Goal: Task Accomplishment & Management: Use online tool/utility

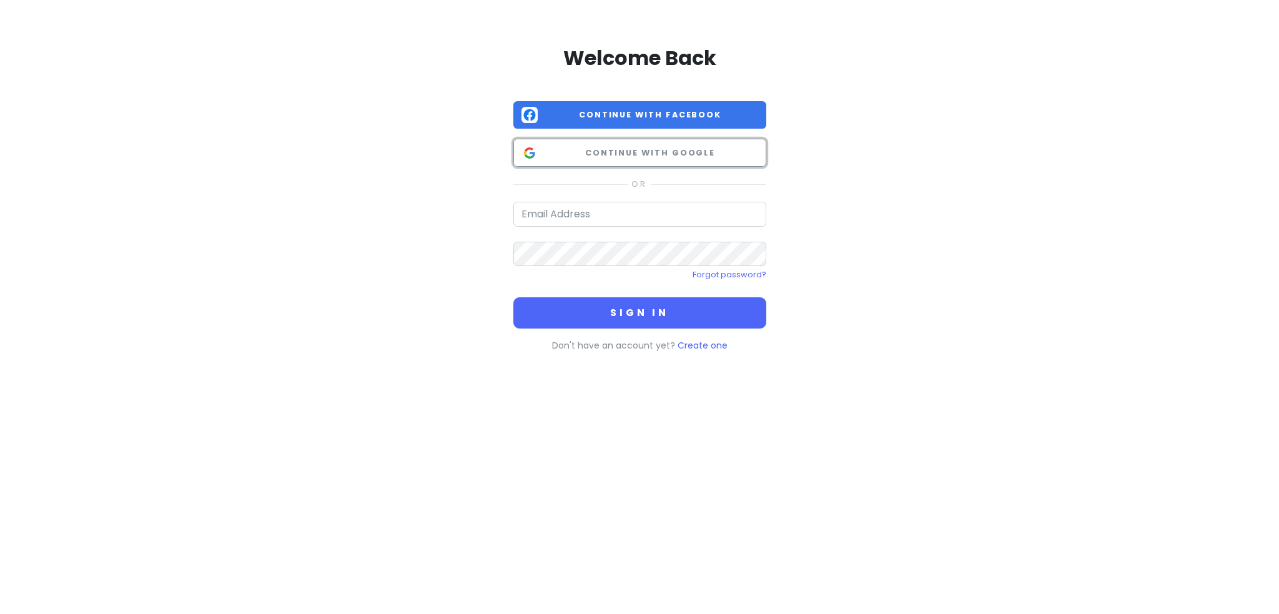
click at [632, 149] on span "Continue with Google" at bounding box center [650, 153] width 215 height 12
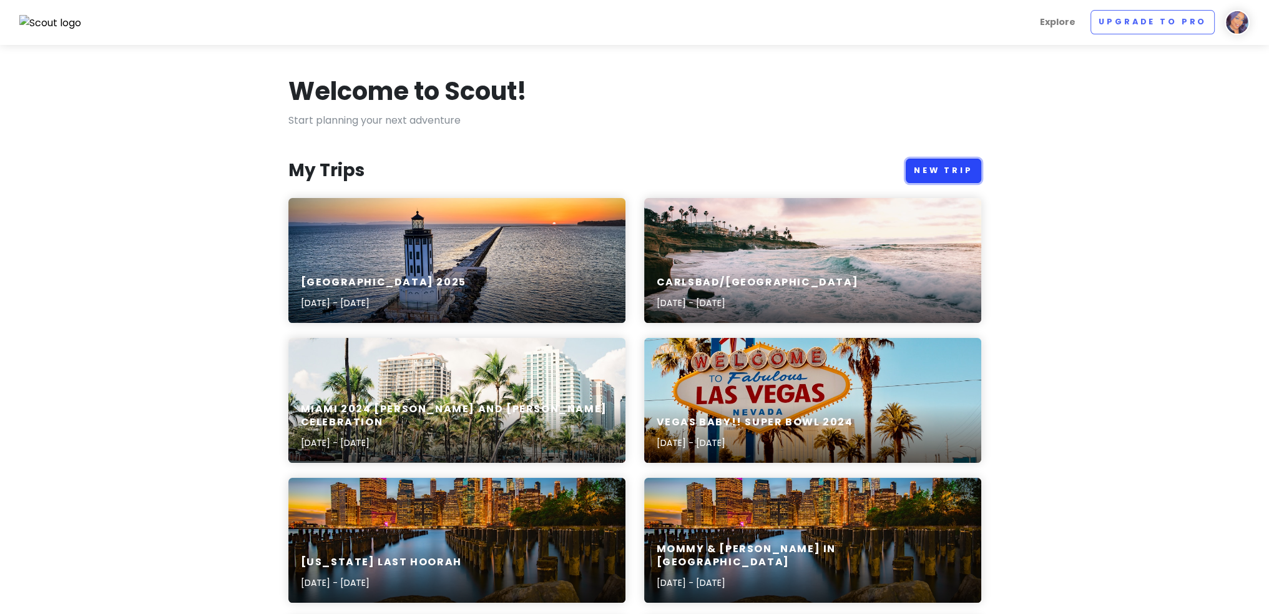
click at [934, 173] on link "New Trip" at bounding box center [944, 171] width 76 height 24
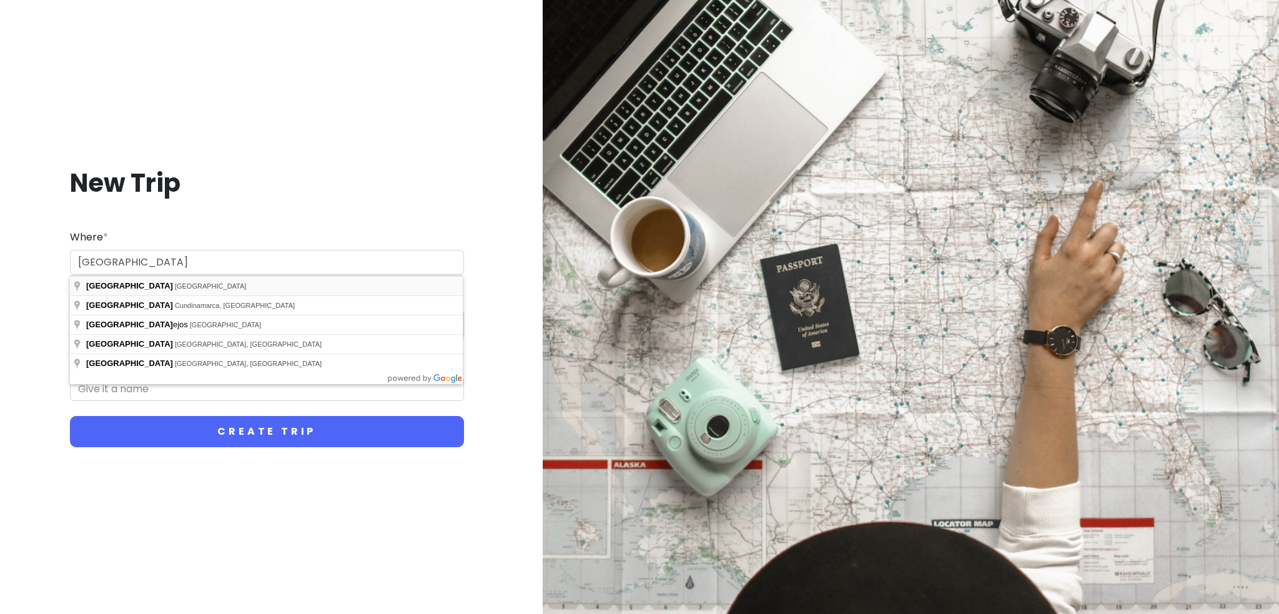
type input "[GEOGRAPHIC_DATA], [GEOGRAPHIC_DATA]"
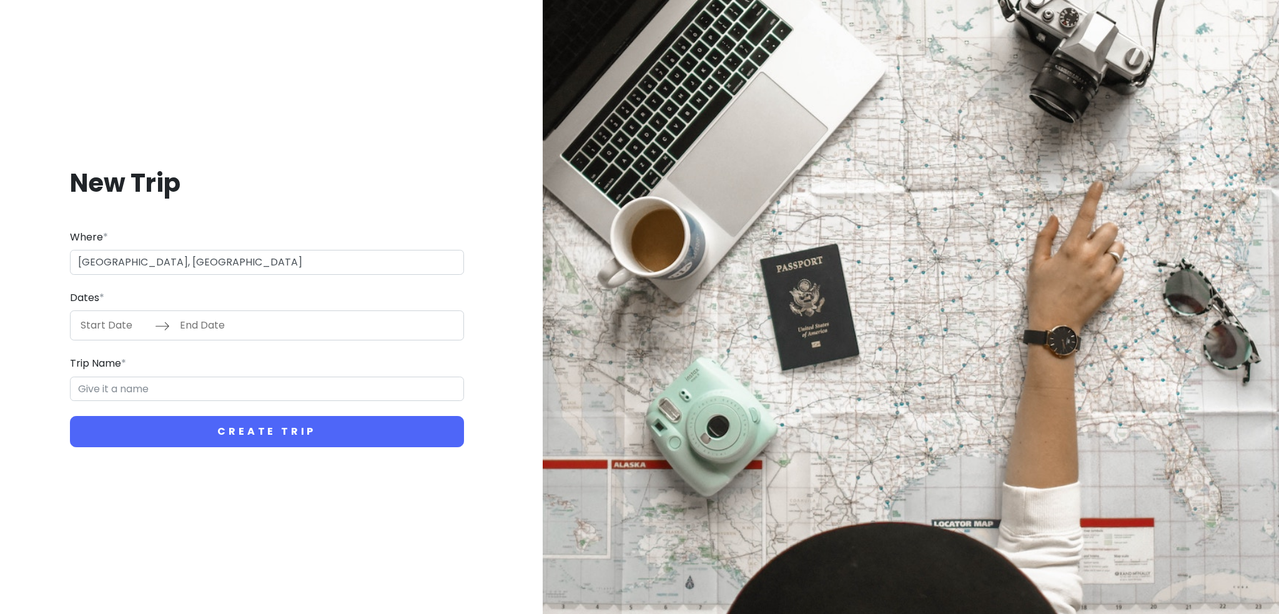
type input "Madrid Trip"
click at [114, 327] on input "Start Date" at bounding box center [114, 325] width 81 height 29
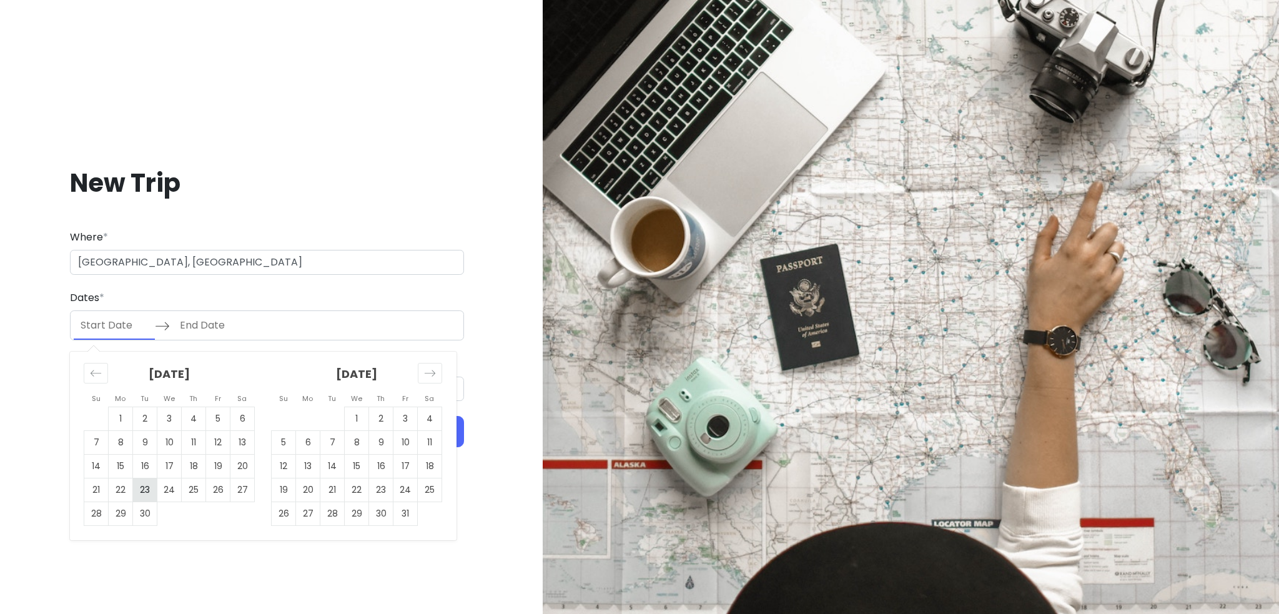
click at [152, 489] on td "23" at bounding box center [145, 490] width 24 height 24
type input "[DATE]"
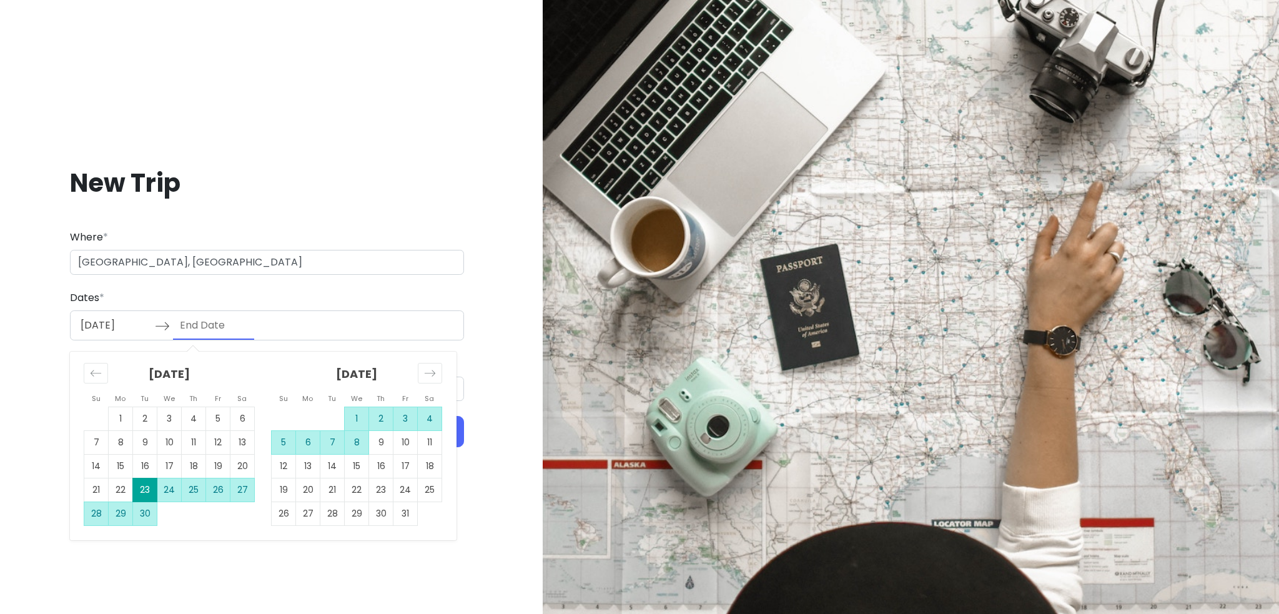
click at [360, 440] on td "8" at bounding box center [357, 443] width 24 height 24
type input "[DATE]"
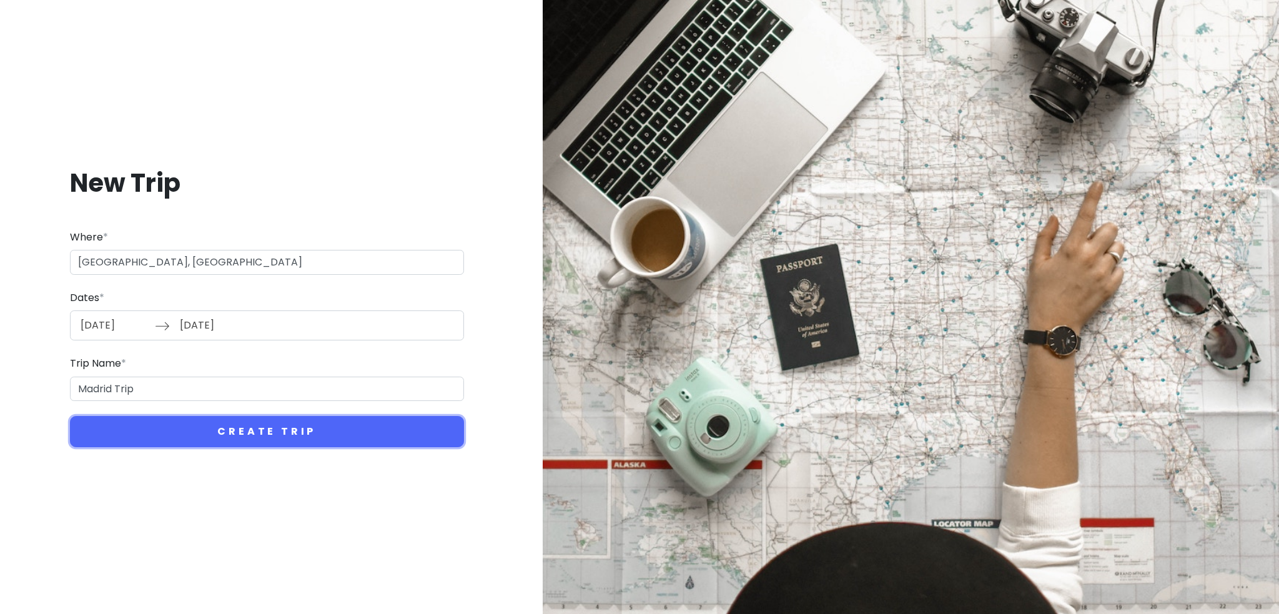
click at [360, 440] on button "Create Trip" at bounding box center [267, 431] width 394 height 31
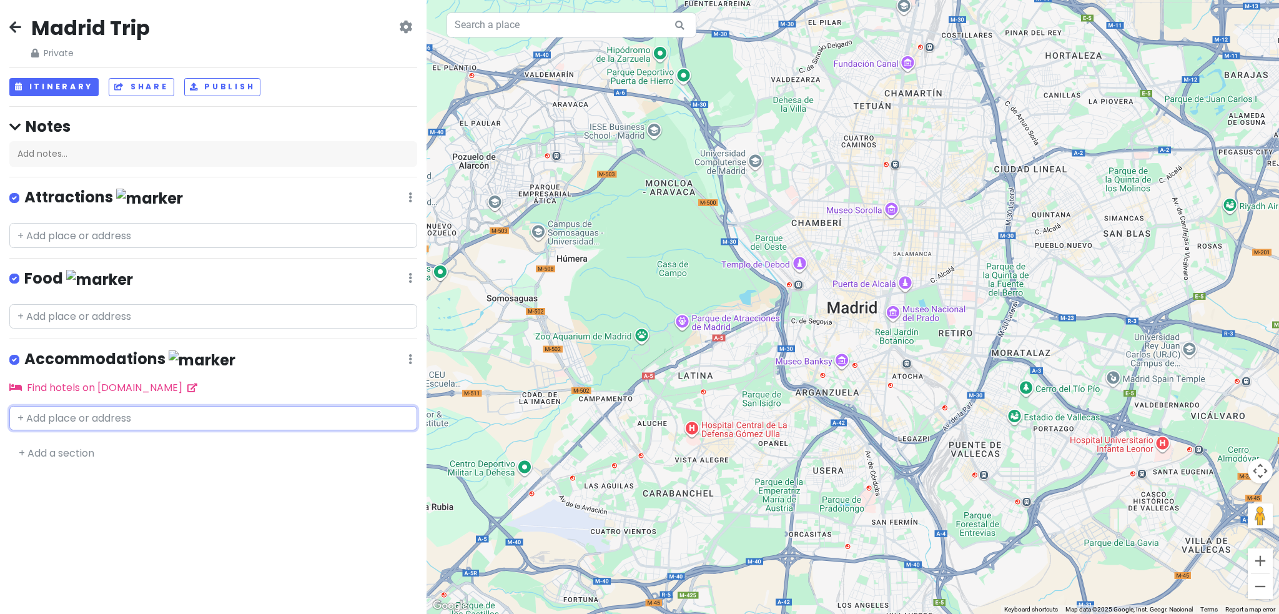
click at [99, 412] on input "text" at bounding box center [213, 418] width 408 height 25
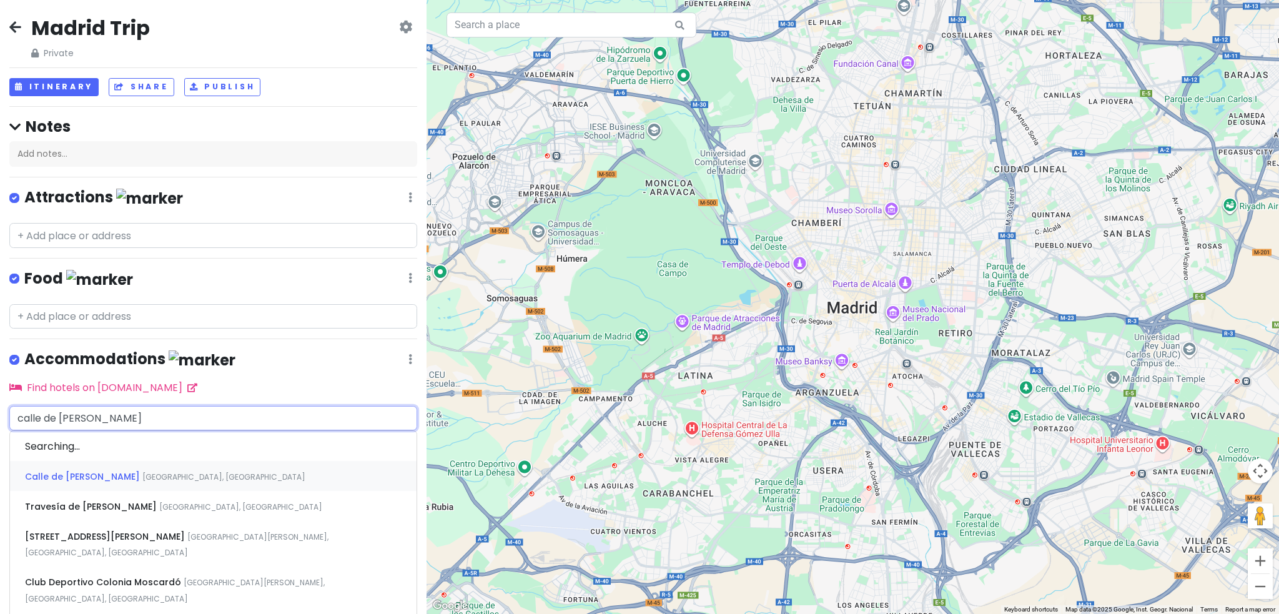
type input "calle de [PERSON_NAME]"
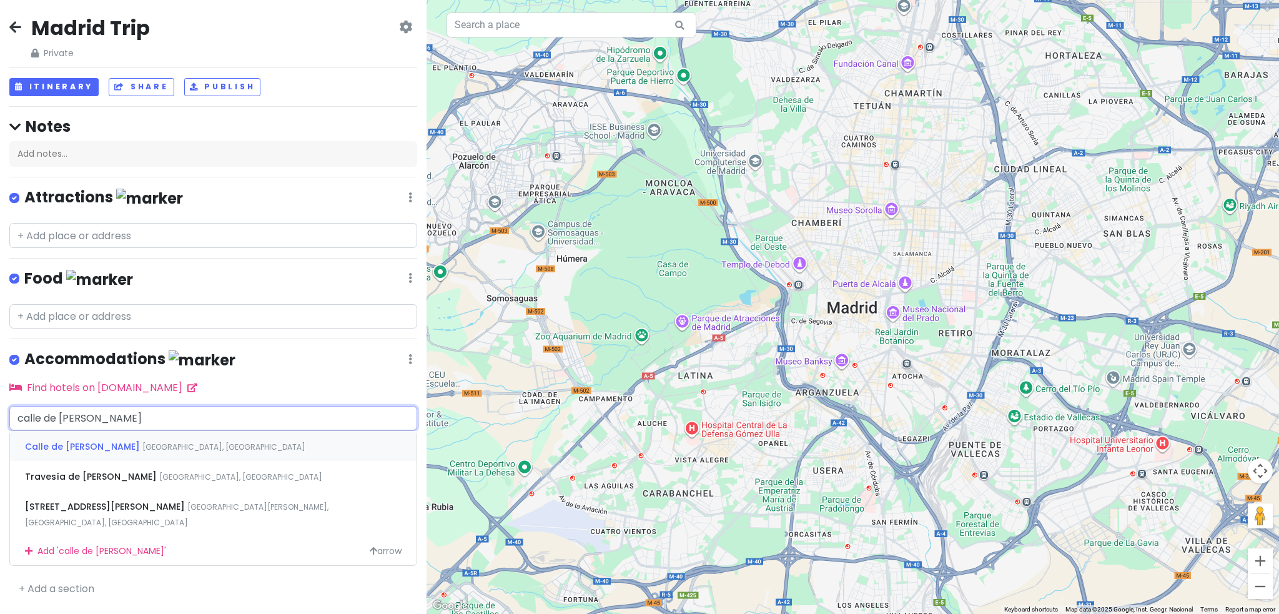
click at [123, 441] on span "Calle de [PERSON_NAME]" at bounding box center [83, 446] width 117 height 12
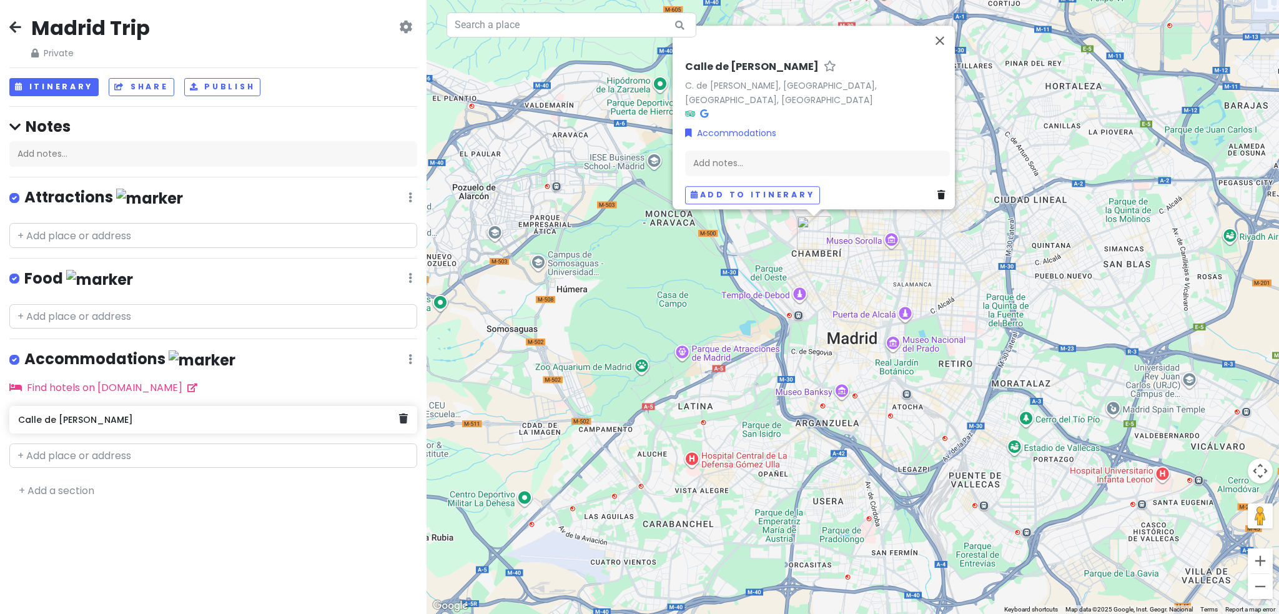
click at [125, 423] on div "Calle de [PERSON_NAME]" at bounding box center [208, 419] width 381 height 17
click at [401, 415] on icon at bounding box center [403, 418] width 9 height 10
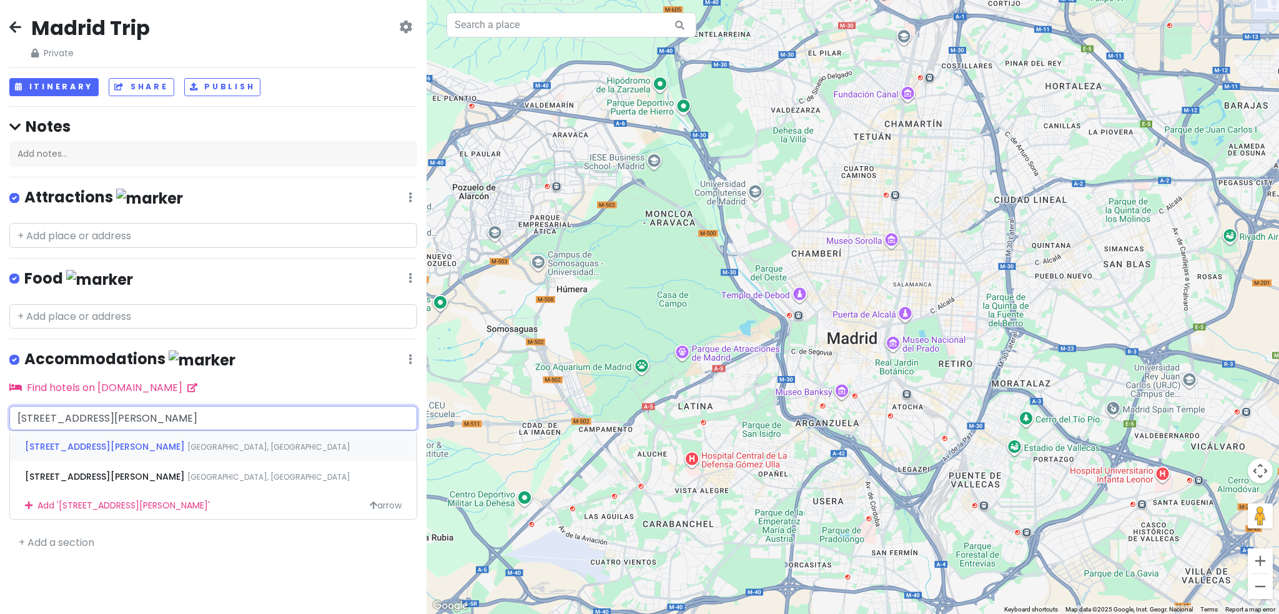
type input "[STREET_ADDRESS][PERSON_NAME]"
click at [129, 441] on span "[STREET_ADDRESS][PERSON_NAME]" at bounding box center [106, 446] width 162 height 12
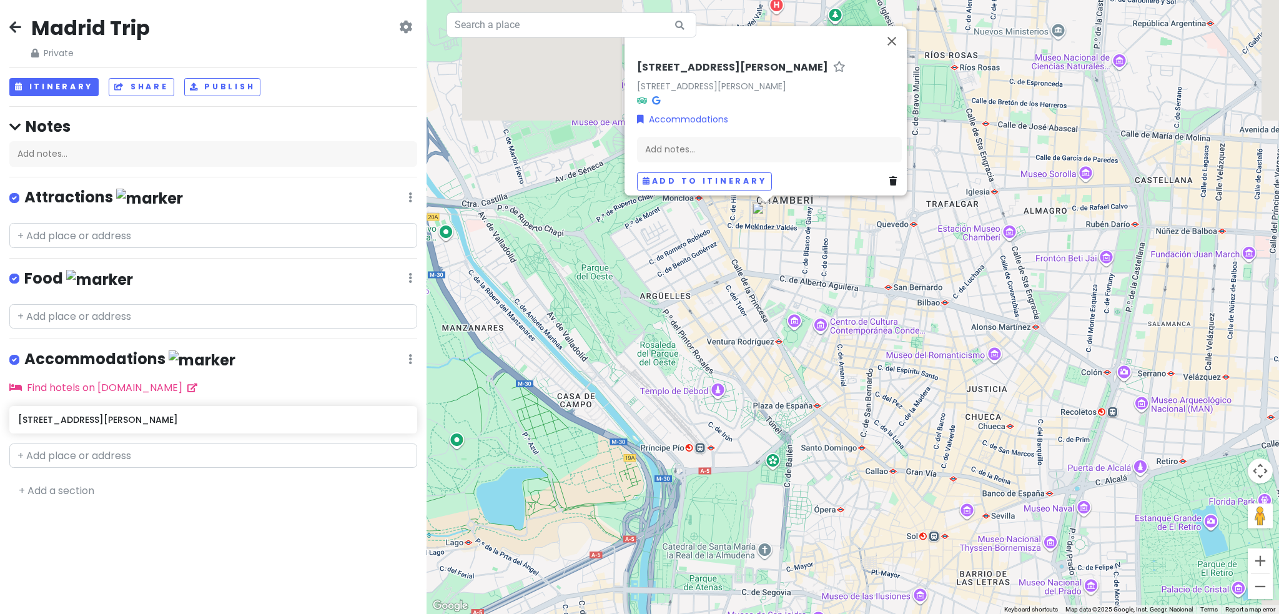
drag, startPoint x: 792, startPoint y: 207, endPoint x: 749, endPoint y: 443, distance: 239.9
click at [749, 443] on div "[STREET_ADDRESS][PERSON_NAME][PERSON_NAME] Accommodations Add notes... Add to i…" at bounding box center [852, 307] width 852 height 614
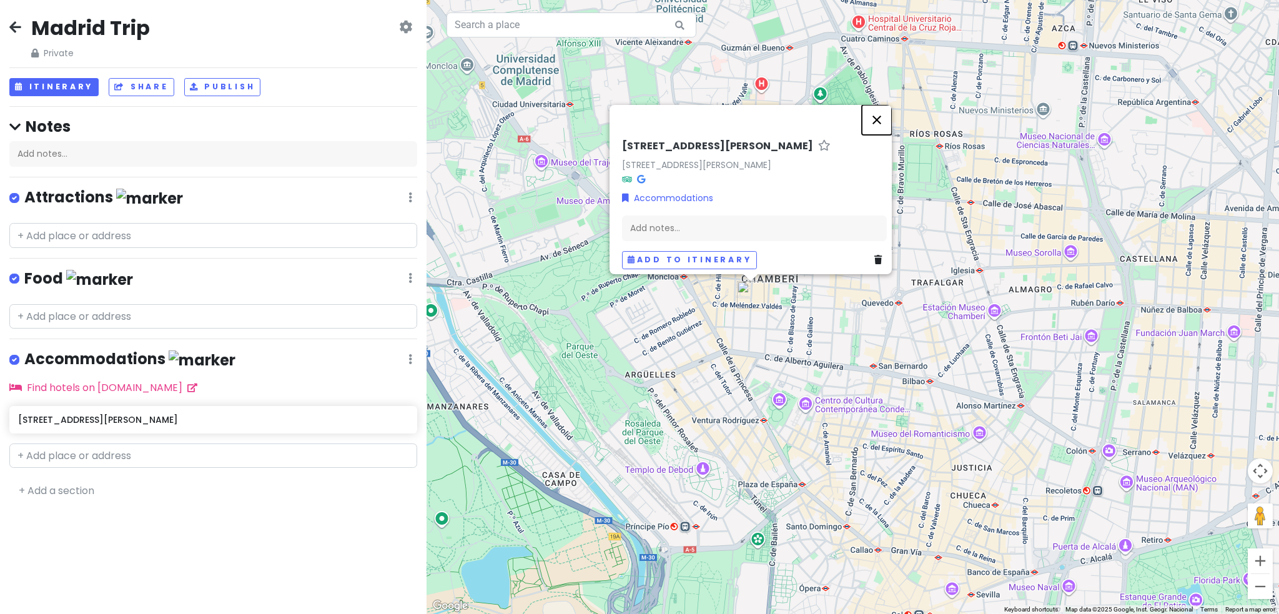
click at [882, 112] on button "Close" at bounding box center [877, 120] width 30 height 30
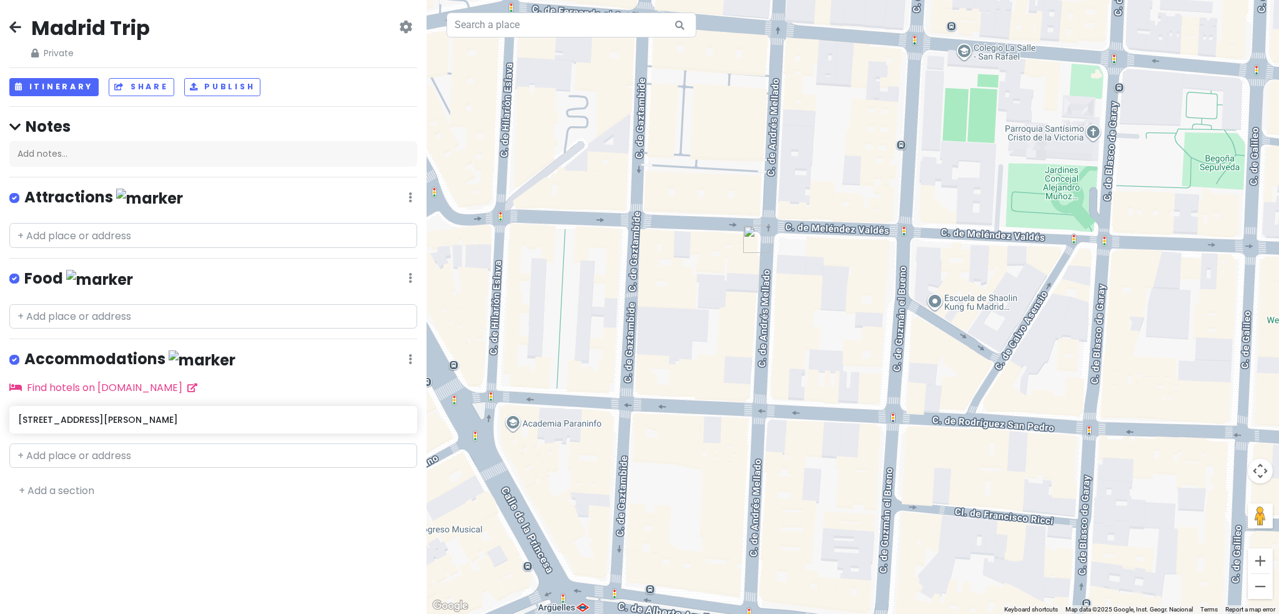
drag, startPoint x: 790, startPoint y: 422, endPoint x: 782, endPoint y: 300, distance: 122.1
click at [782, 300] on div at bounding box center [852, 307] width 852 height 614
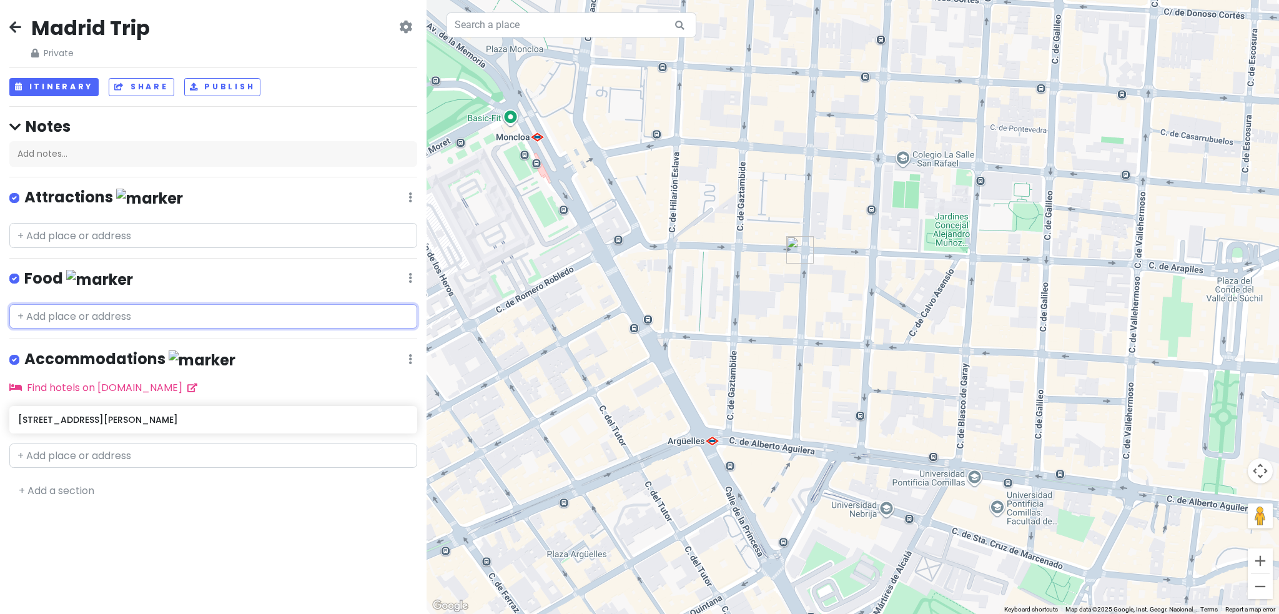
click at [92, 317] on input "text" at bounding box center [213, 316] width 408 height 25
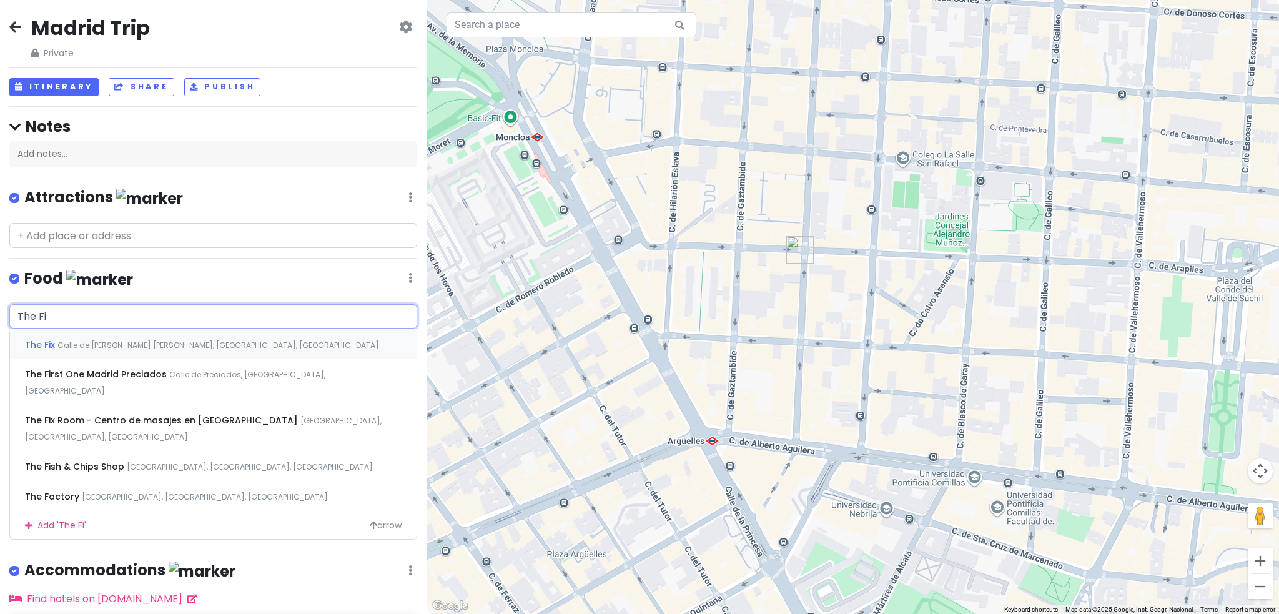
type input "The Fix"
click at [190, 348] on div "The Fix Calle de [PERSON_NAME] [PERSON_NAME], [GEOGRAPHIC_DATA], [GEOGRAPHIC_DA…" at bounding box center [213, 344] width 406 height 30
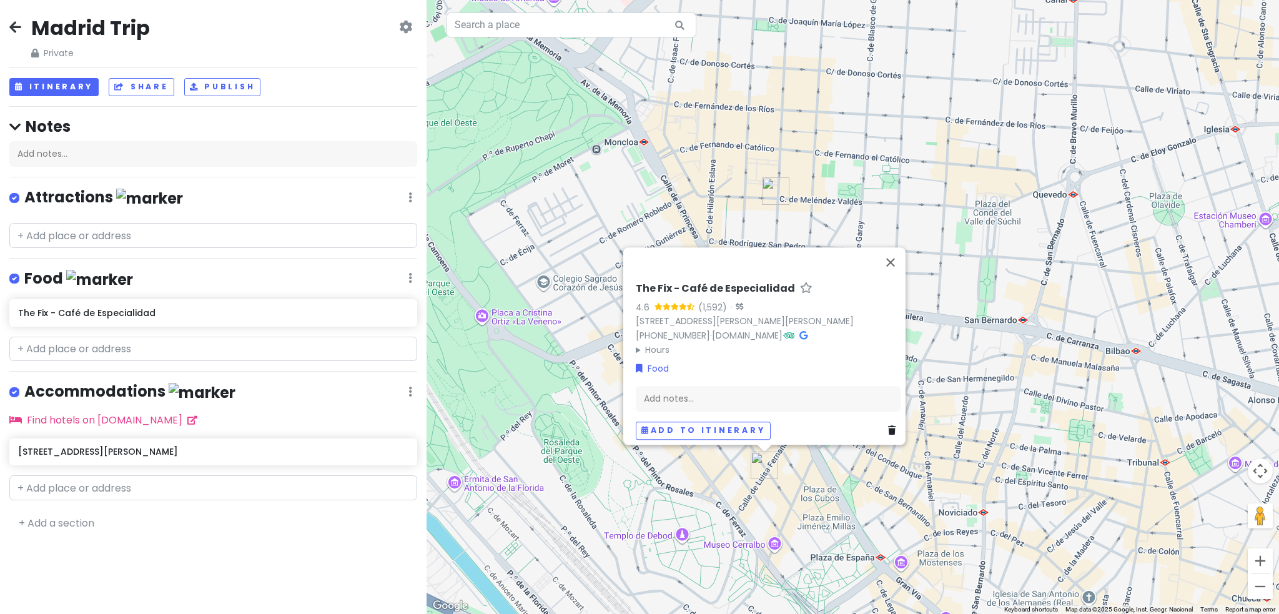
drag, startPoint x: 939, startPoint y: 216, endPoint x: 934, endPoint y: 283, distance: 67.6
click at [934, 283] on div "The Fix - Café de Especialidad 4.6 (1,592) · [STREET_ADDRESS][PERSON_NAME][PERS…" at bounding box center [852, 307] width 852 height 614
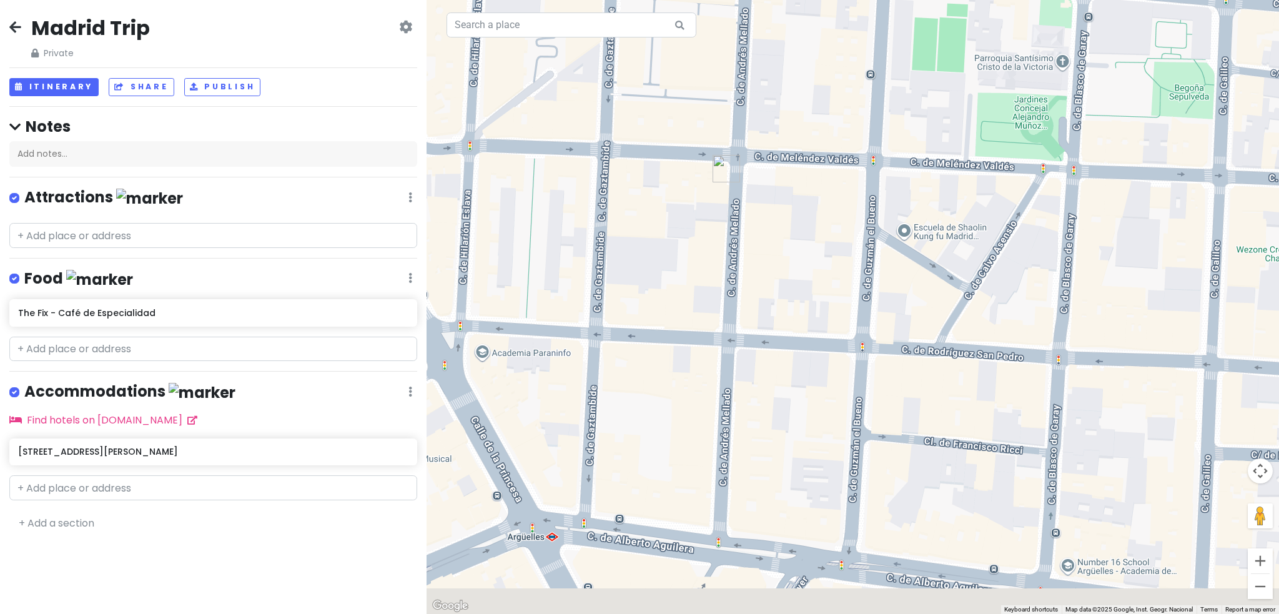
drag, startPoint x: 747, startPoint y: 394, endPoint x: 836, endPoint y: 199, distance: 214.9
click at [834, 199] on div "The Fix - Café de Especialidad 4.6 (1,592) · [STREET_ADDRESS][PERSON_NAME][PERS…" at bounding box center [852, 307] width 852 height 614
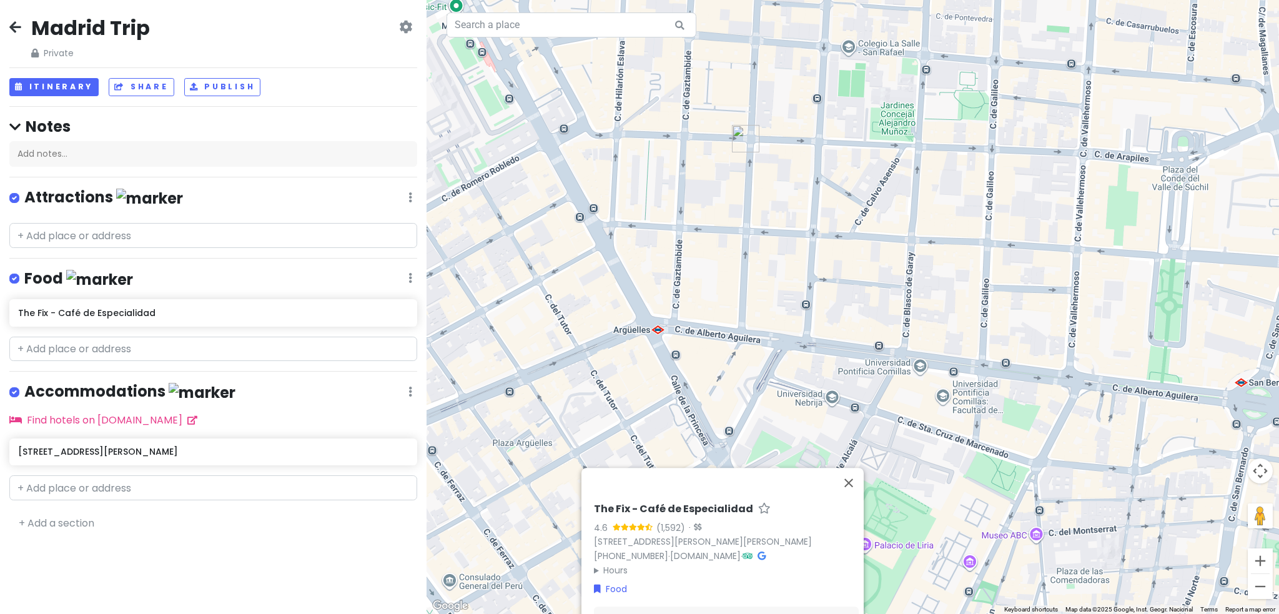
drag, startPoint x: 897, startPoint y: 415, endPoint x: 829, endPoint y: 357, distance: 89.1
click at [829, 357] on div "The Fix - Café de Especialidad 4.6 (1,592) · [STREET_ADDRESS][PERSON_NAME][PERS…" at bounding box center [852, 307] width 852 height 614
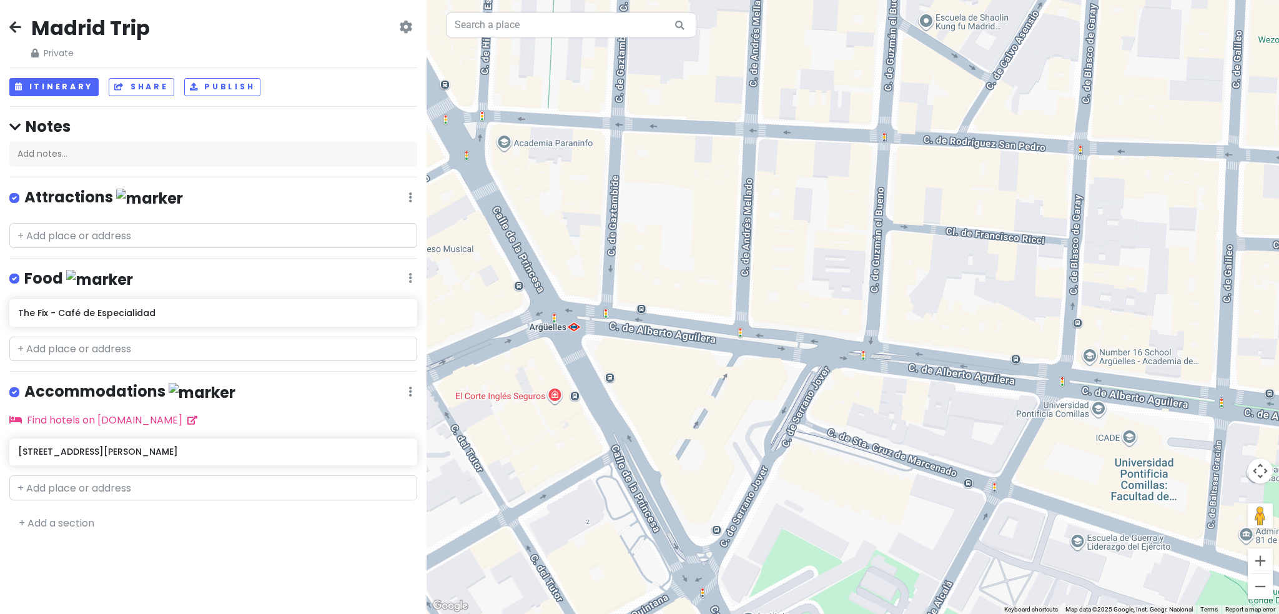
drag, startPoint x: 734, startPoint y: 320, endPoint x: 772, endPoint y: 125, distance: 199.0
click at [772, 125] on div "The Fix - Café de Especialidad 4.6 (1,592) · [STREET_ADDRESS][PERSON_NAME][PERS…" at bounding box center [852, 307] width 852 height 614
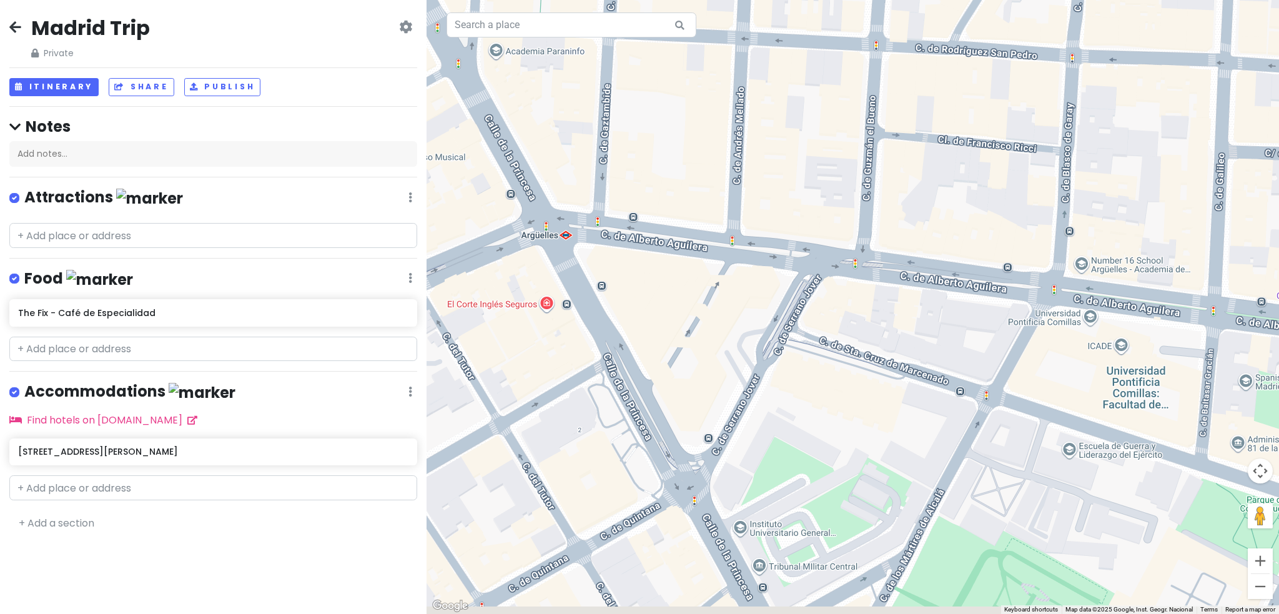
drag, startPoint x: 745, startPoint y: 373, endPoint x: 737, endPoint y: 280, distance: 93.4
click at [737, 280] on div "The Fix - Café de Especialidad 4.6 (1,592) · [STREET_ADDRESS][PERSON_NAME][PERS…" at bounding box center [852, 307] width 852 height 614
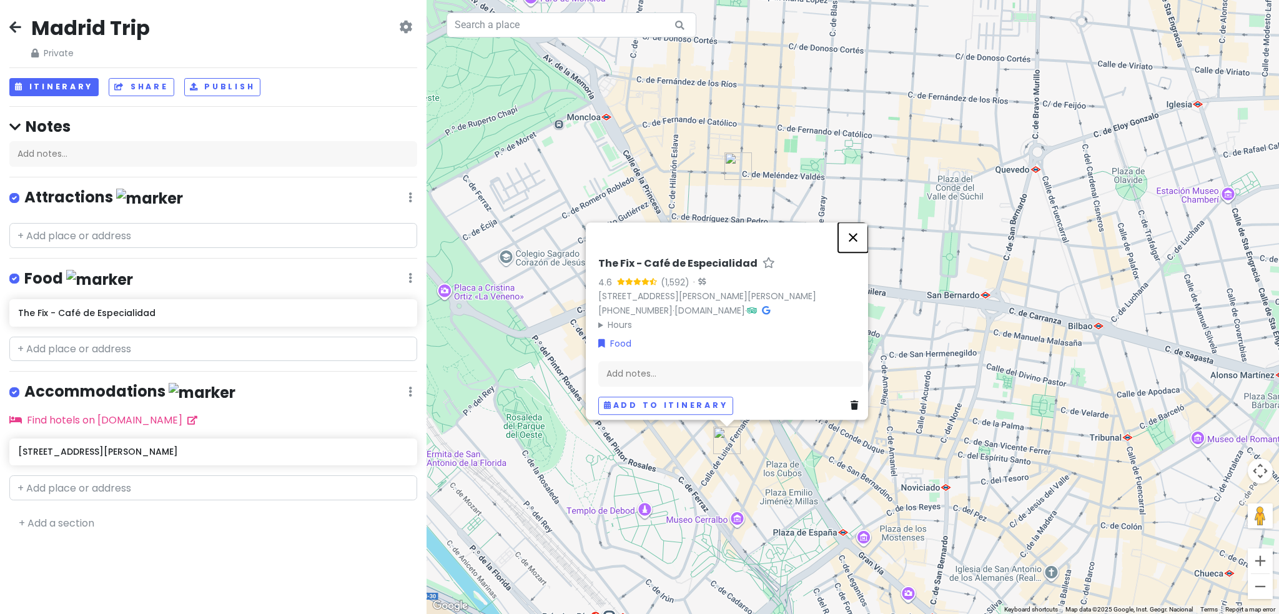
click at [858, 222] on button "Close" at bounding box center [853, 237] width 30 height 30
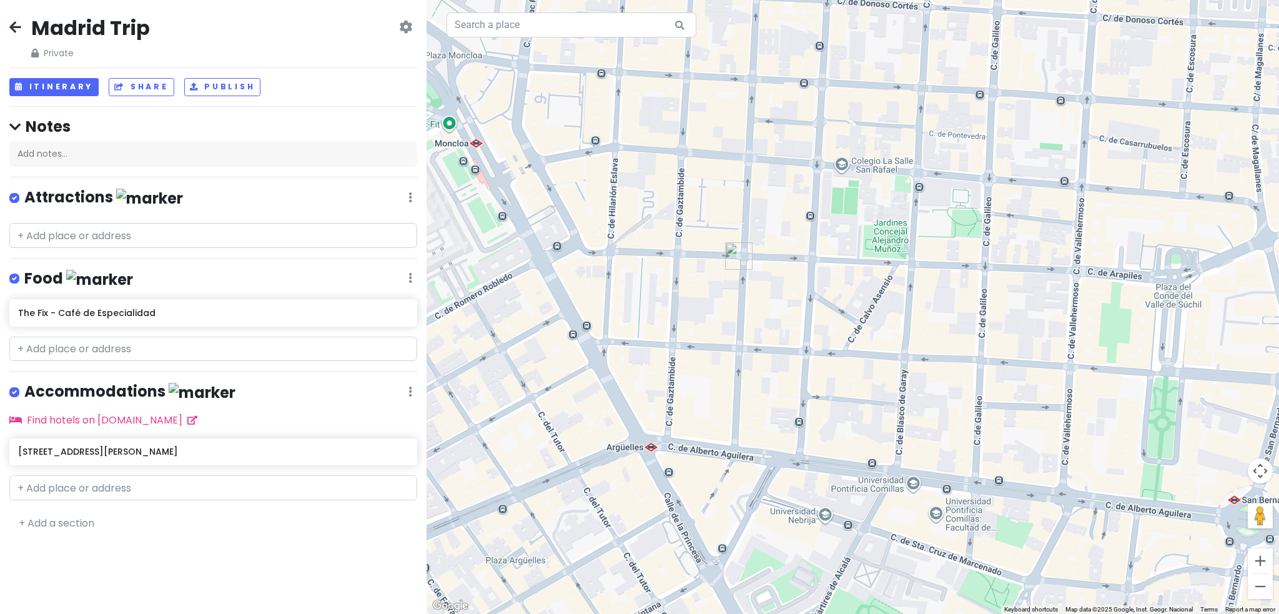
drag, startPoint x: 752, startPoint y: 204, endPoint x: 764, endPoint y: 426, distance: 222.6
click at [762, 423] on div at bounding box center [852, 307] width 852 height 614
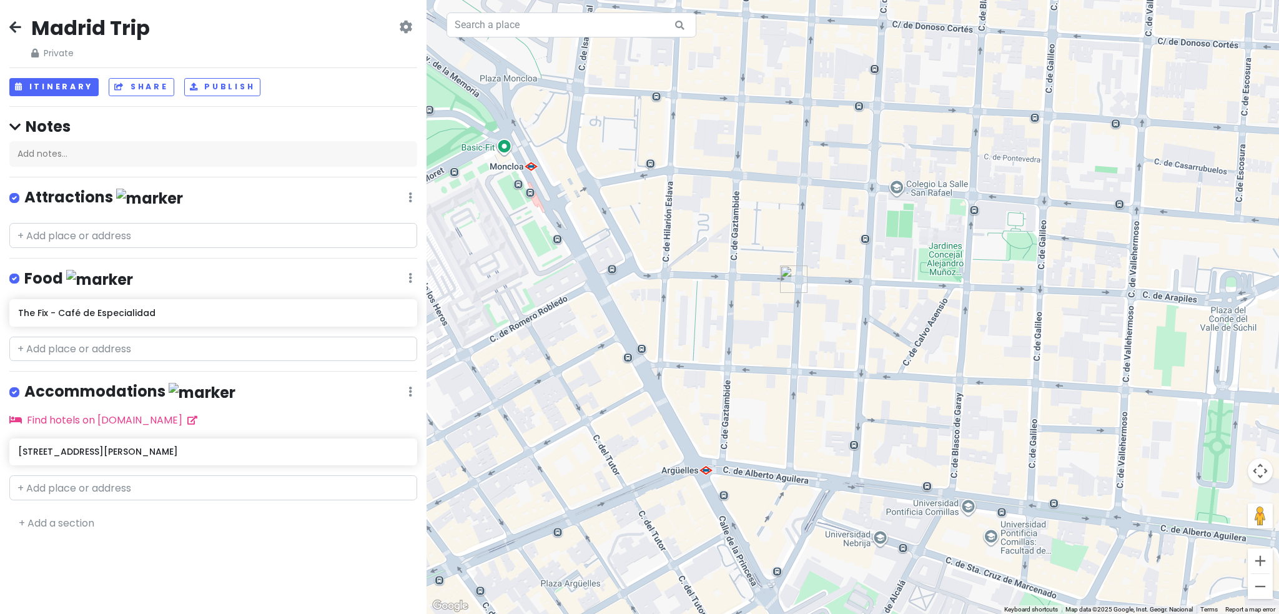
drag, startPoint x: 728, startPoint y: 302, endPoint x: 767, endPoint y: 307, distance: 39.0
click at [767, 307] on div at bounding box center [852, 307] width 852 height 614
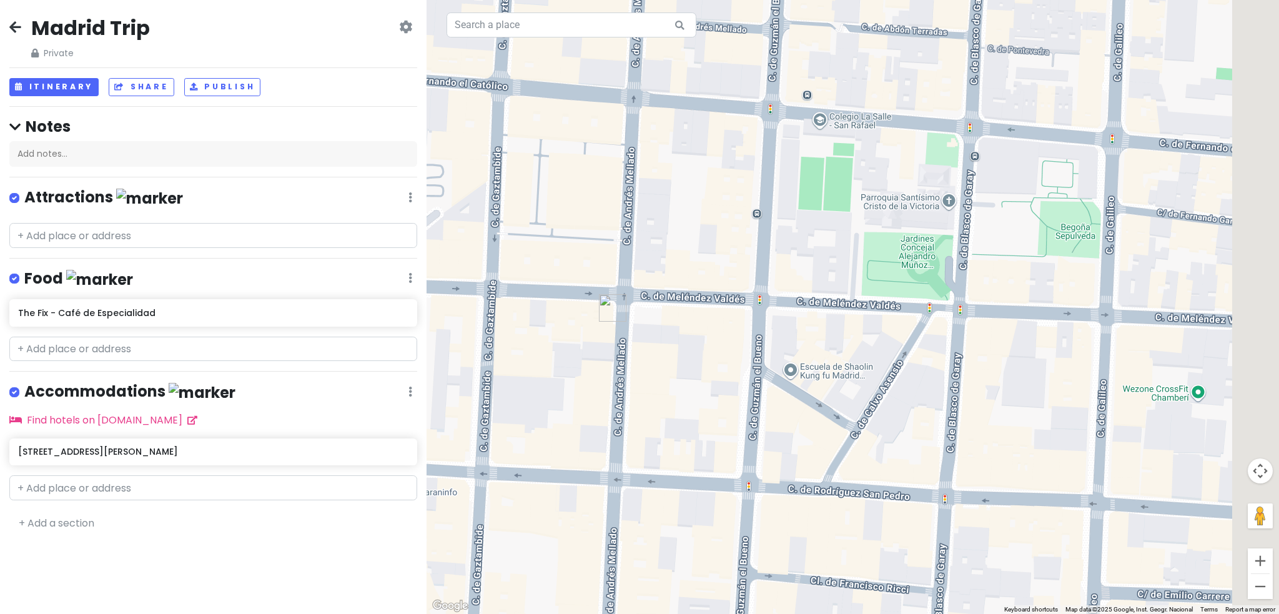
drag, startPoint x: 1086, startPoint y: 259, endPoint x: 923, endPoint y: 323, distance: 175.5
click at [923, 323] on div at bounding box center [852, 307] width 852 height 614
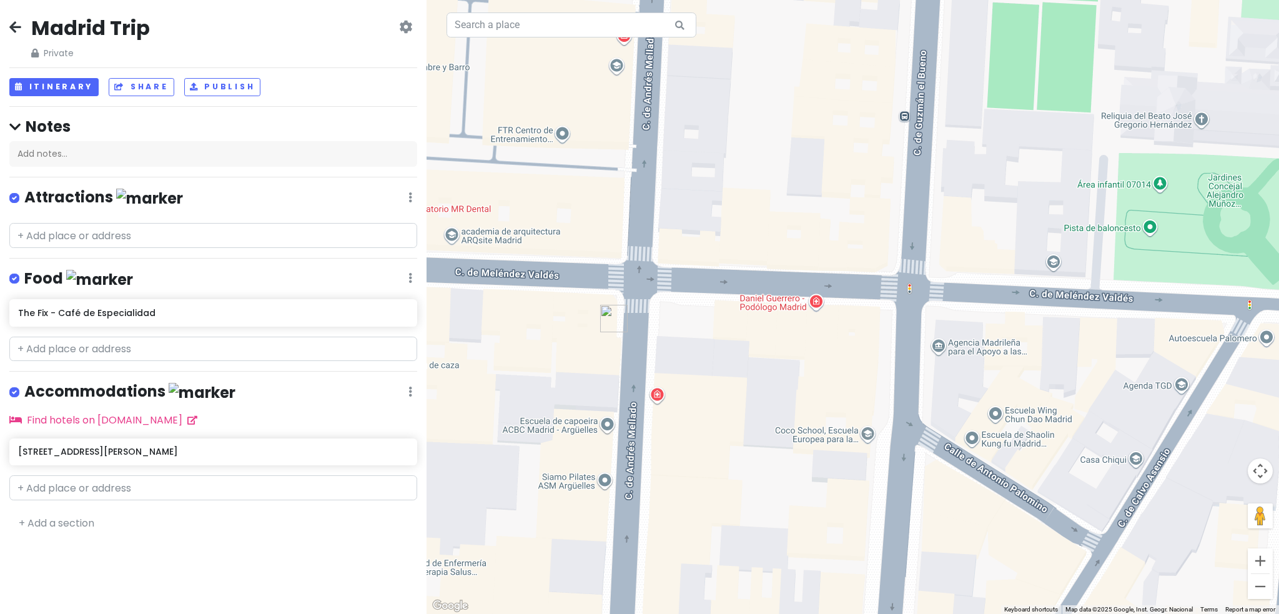
drag, startPoint x: 621, startPoint y: 333, endPoint x: 949, endPoint y: 326, distance: 328.5
click at [949, 326] on div at bounding box center [852, 307] width 852 height 614
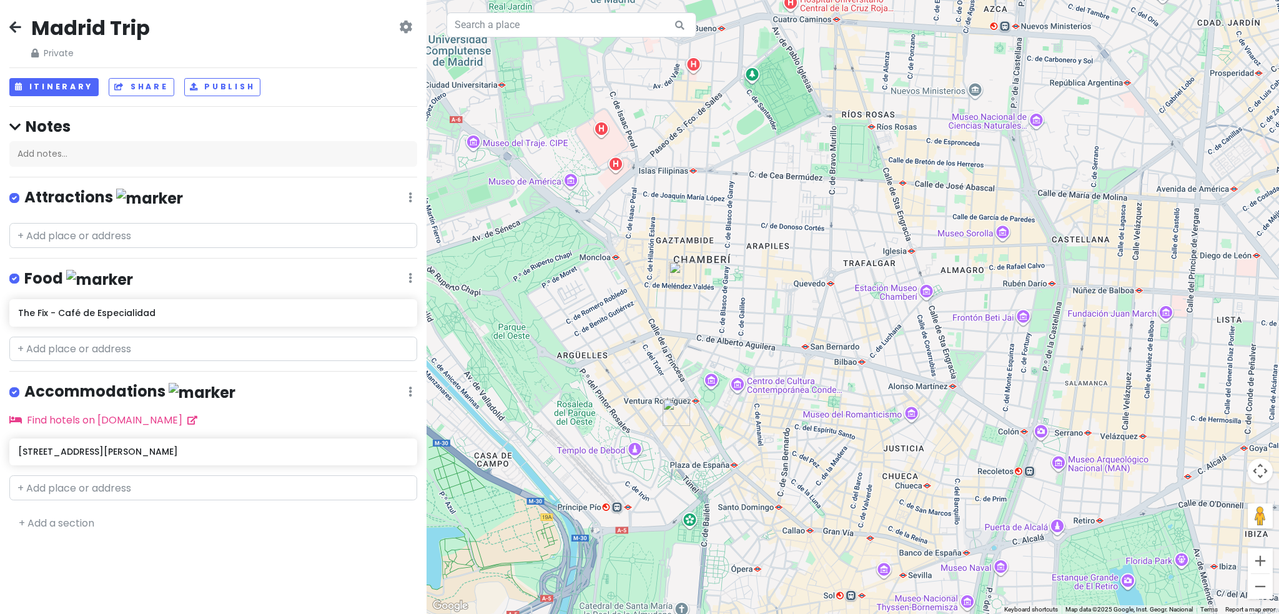
drag, startPoint x: 669, startPoint y: 516, endPoint x: 698, endPoint y: 463, distance: 60.9
click at [696, 474] on div at bounding box center [852, 307] width 852 height 614
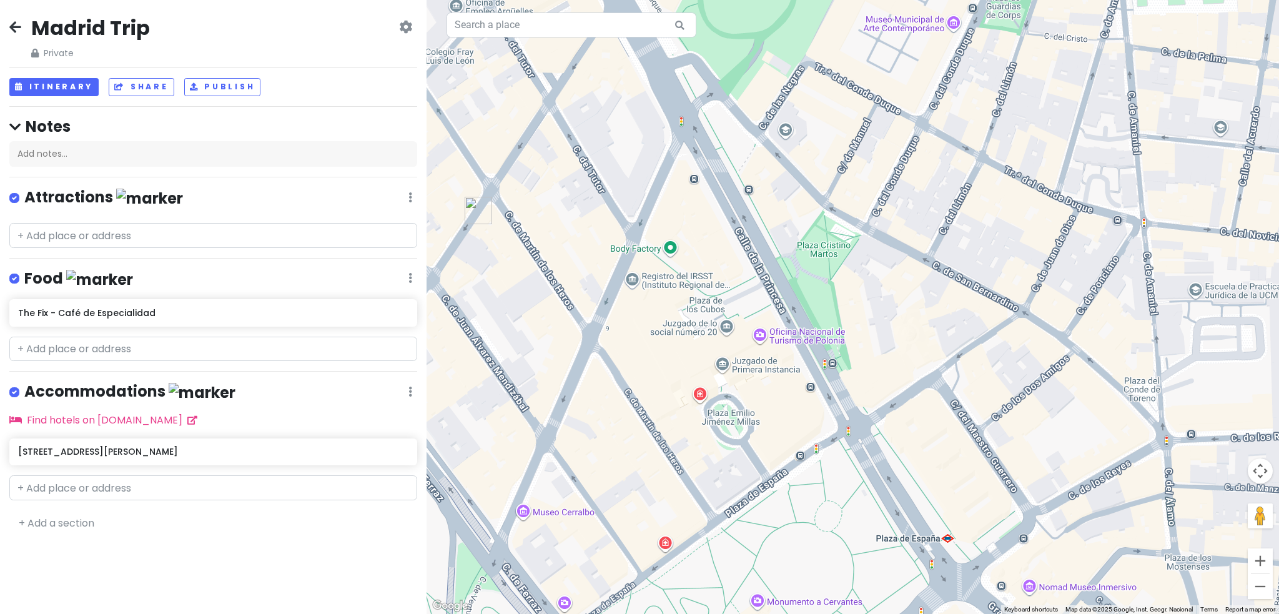
drag, startPoint x: 1001, startPoint y: 444, endPoint x: 782, endPoint y: 294, distance: 266.0
click at [782, 294] on div at bounding box center [852, 307] width 852 height 614
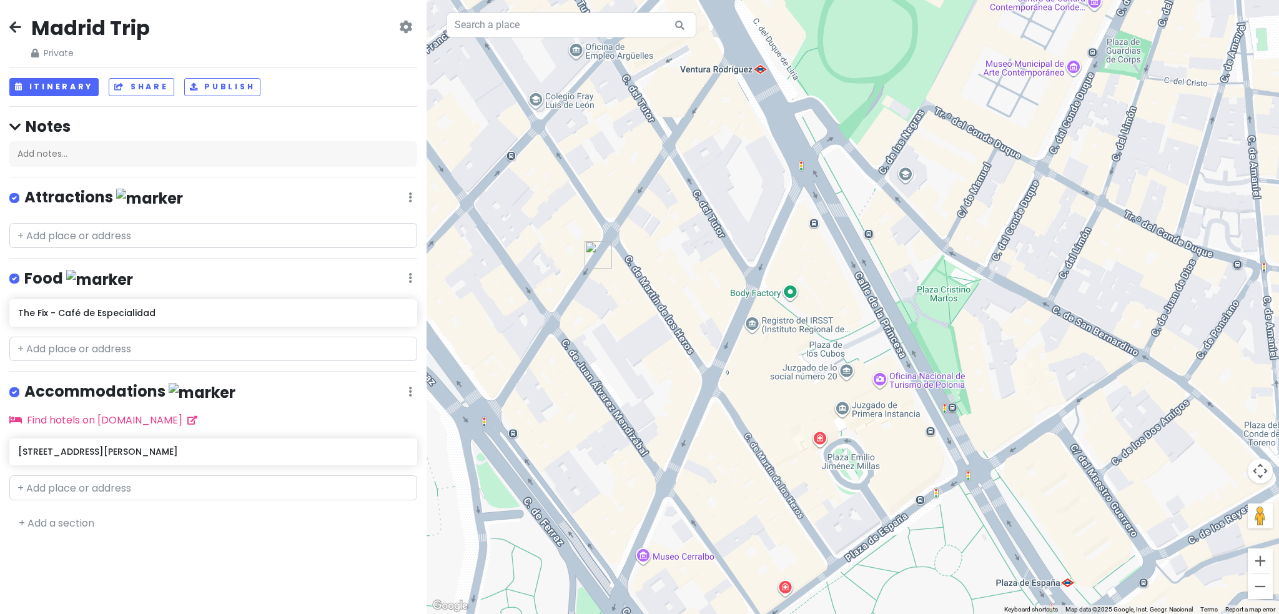
drag, startPoint x: 522, startPoint y: 256, endPoint x: 649, endPoint y: 305, distance: 136.6
click at [649, 305] on div at bounding box center [852, 307] width 852 height 614
click at [594, 252] on img "The Fix - Café de Especialidad" at bounding box center [597, 254] width 27 height 27
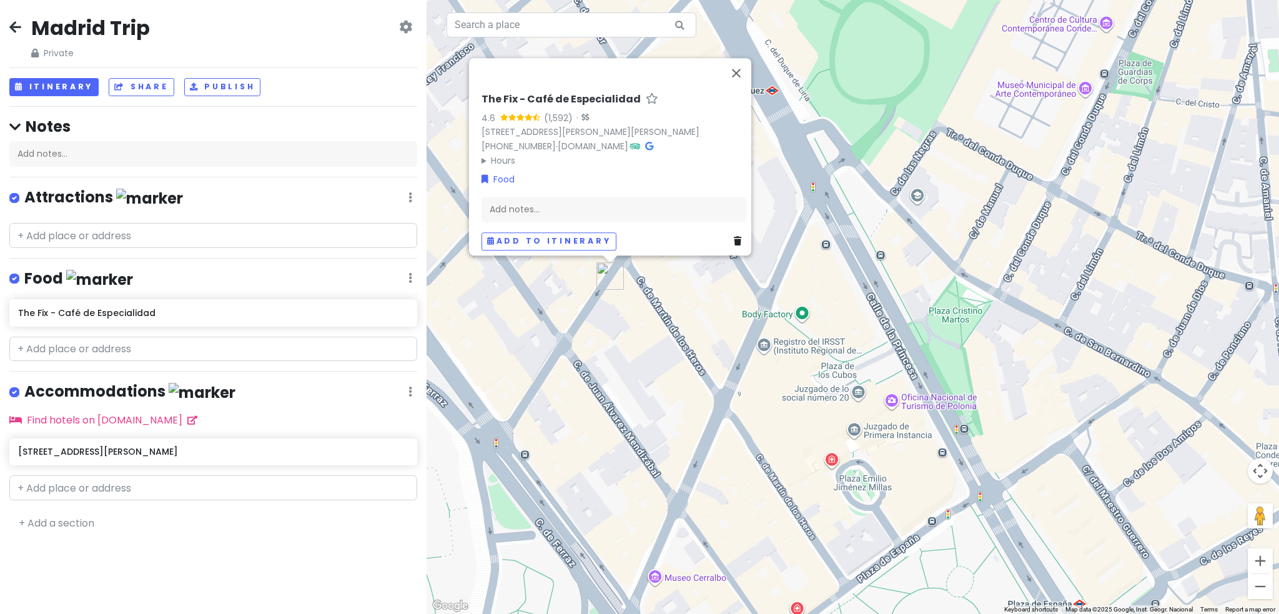
click at [481, 154] on summary "Hours" at bounding box center [613, 161] width 265 height 14
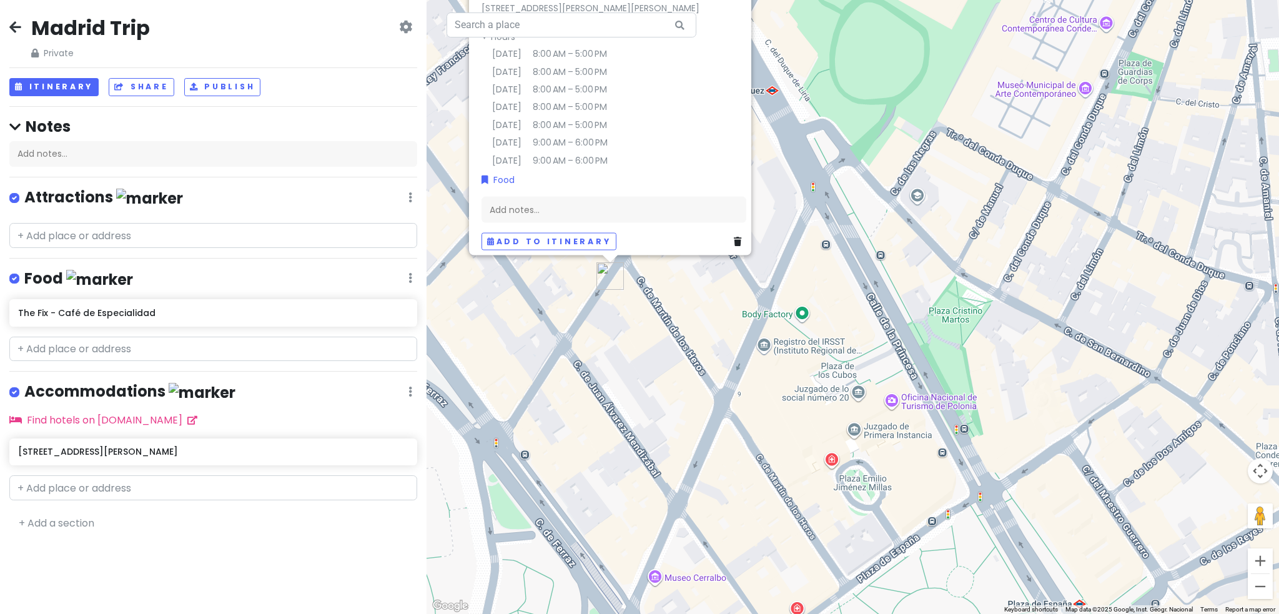
click at [734, 237] on icon at bounding box center [737, 241] width 7 height 9
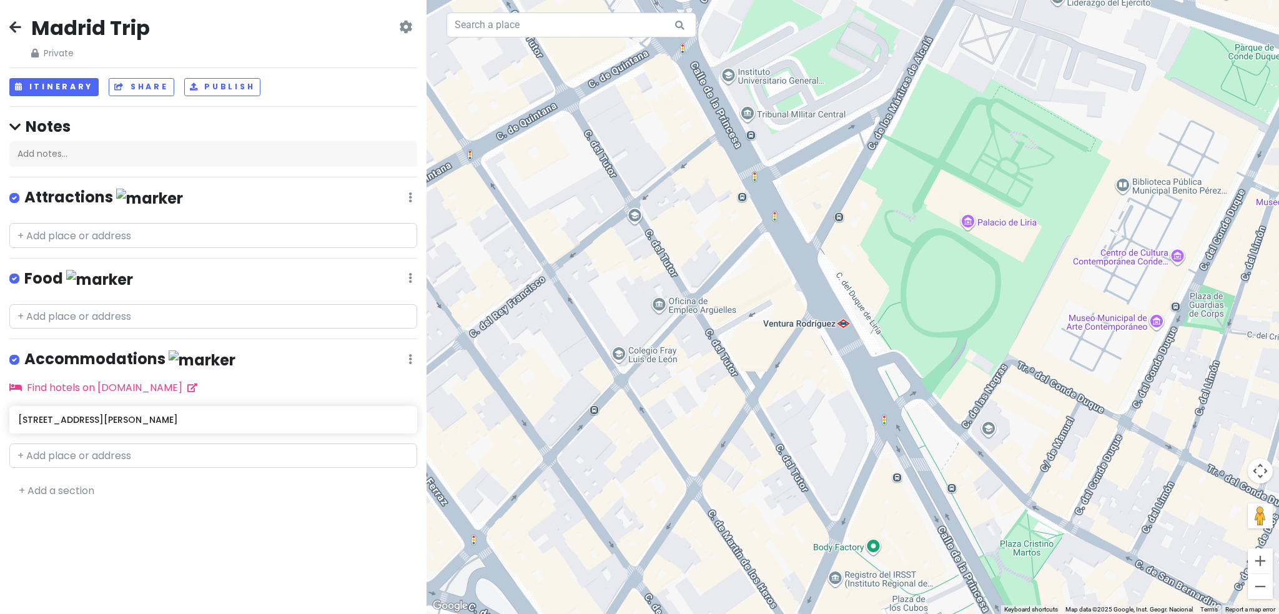
drag, startPoint x: 778, startPoint y: 211, endPoint x: 849, endPoint y: 449, distance: 248.3
click at [849, 449] on div "To navigate, press the arrow keys." at bounding box center [852, 307] width 852 height 614
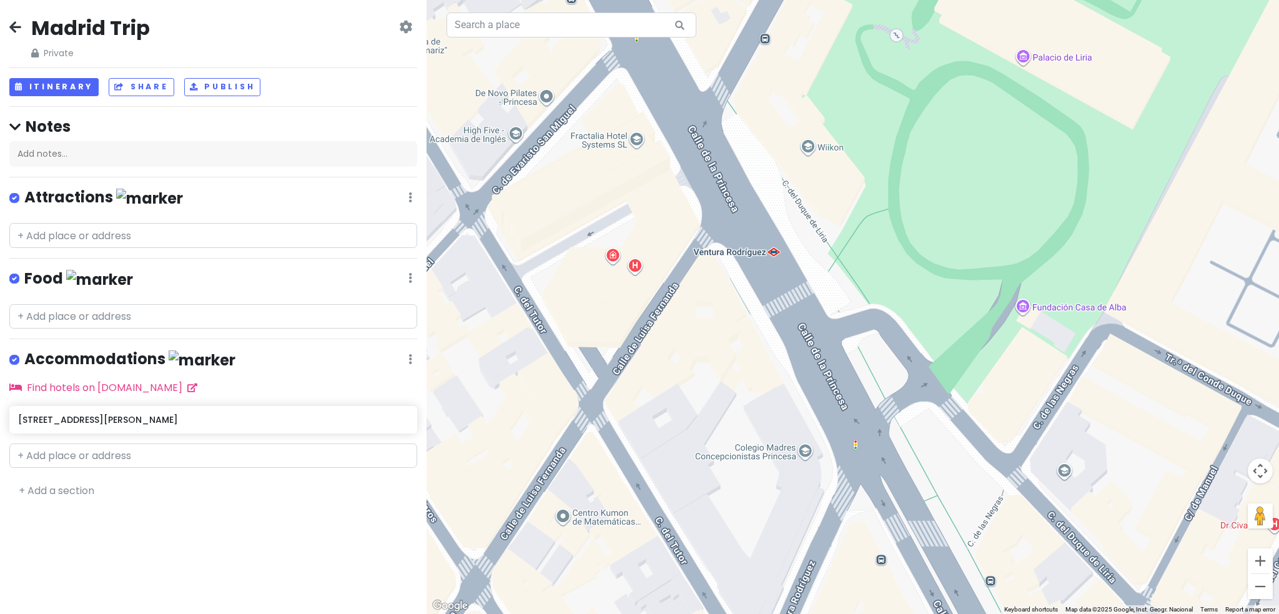
drag, startPoint x: 754, startPoint y: 408, endPoint x: 687, endPoint y: 333, distance: 100.4
click at [687, 333] on div "To navigate, press the arrow keys." at bounding box center [852, 307] width 852 height 614
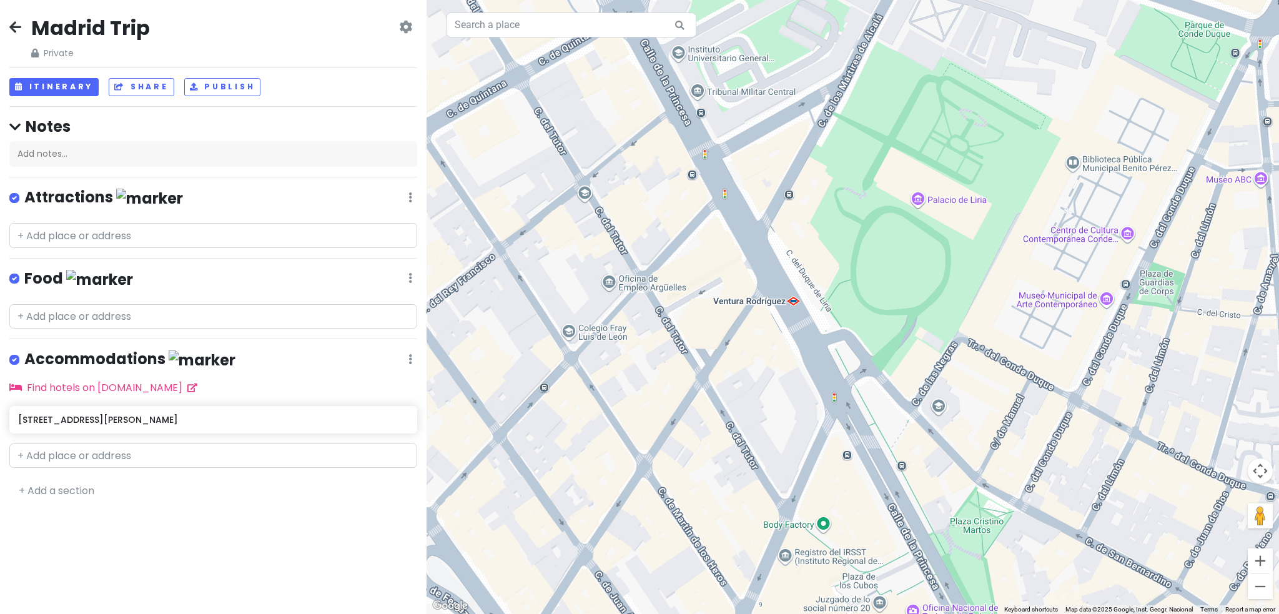
drag, startPoint x: 1096, startPoint y: 353, endPoint x: 997, endPoint y: 352, distance: 98.7
click at [997, 352] on div "To navigate, press the arrow keys." at bounding box center [852, 307] width 852 height 614
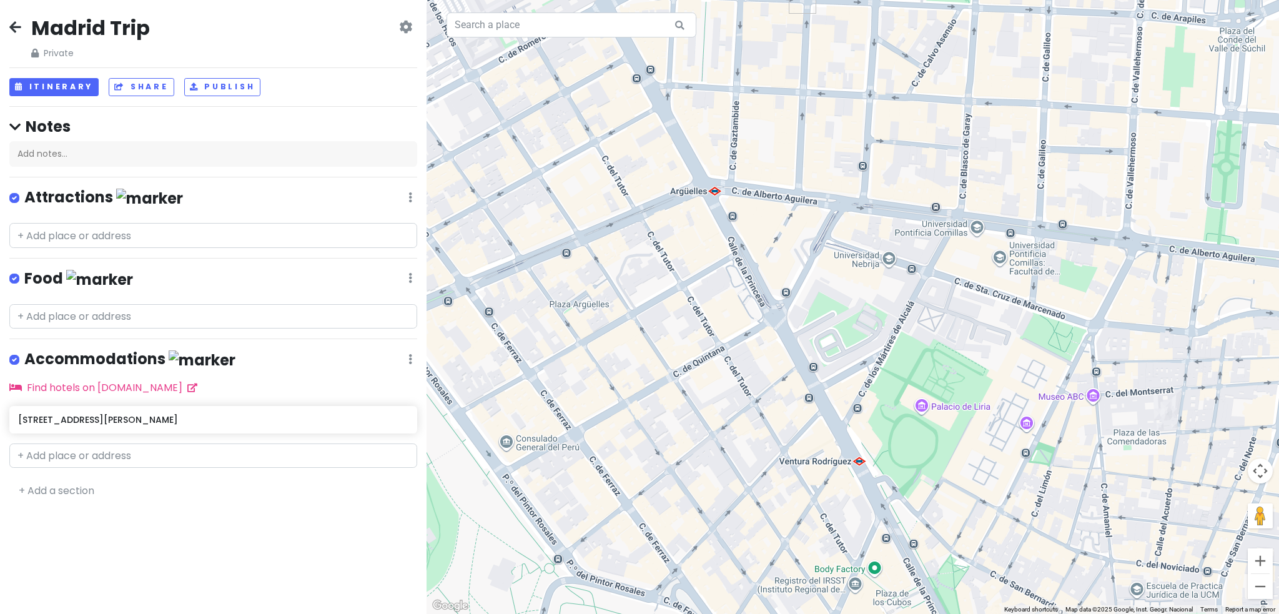
drag, startPoint x: 1005, startPoint y: 367, endPoint x: 970, endPoint y: 503, distance: 141.1
click at [970, 503] on div "To navigate, press the arrow keys." at bounding box center [852, 307] width 852 height 614
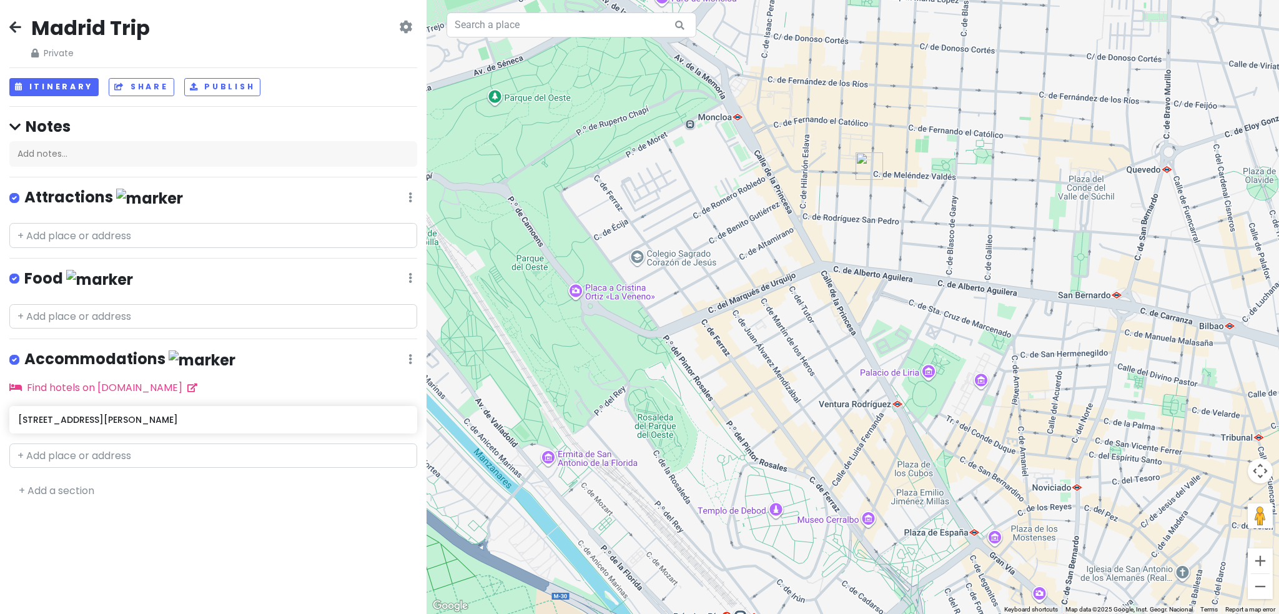
click at [20, 23] on icon at bounding box center [15, 27] width 12 height 10
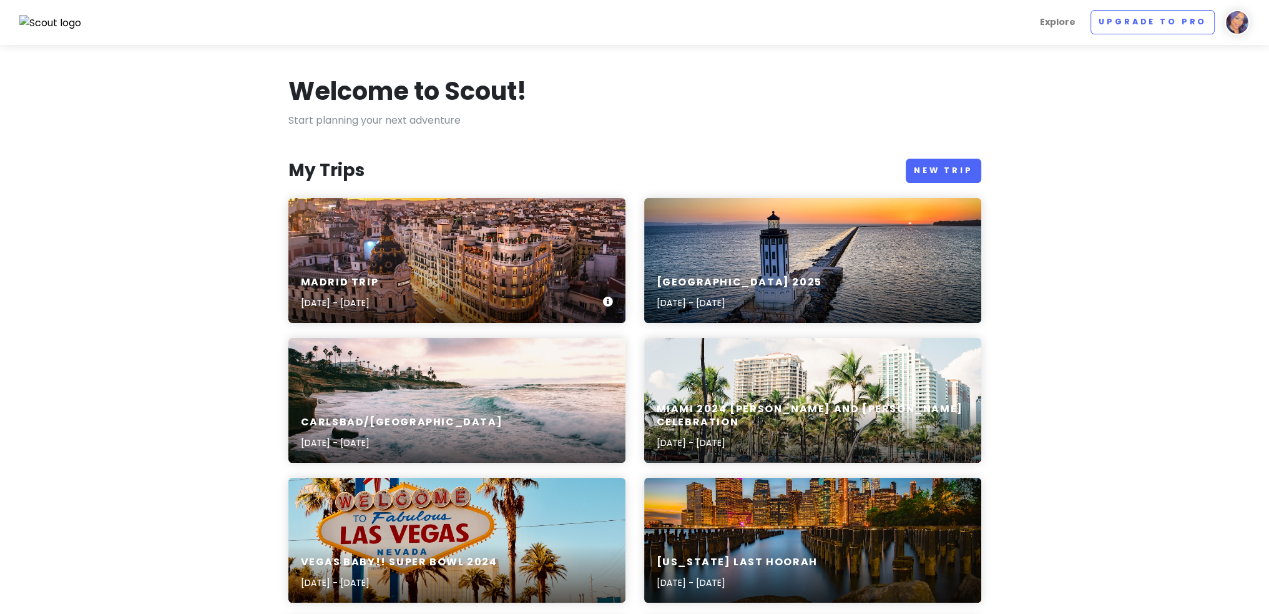
click at [524, 255] on div "Madrid Trip [DATE] - [DATE]" at bounding box center [456, 260] width 337 height 125
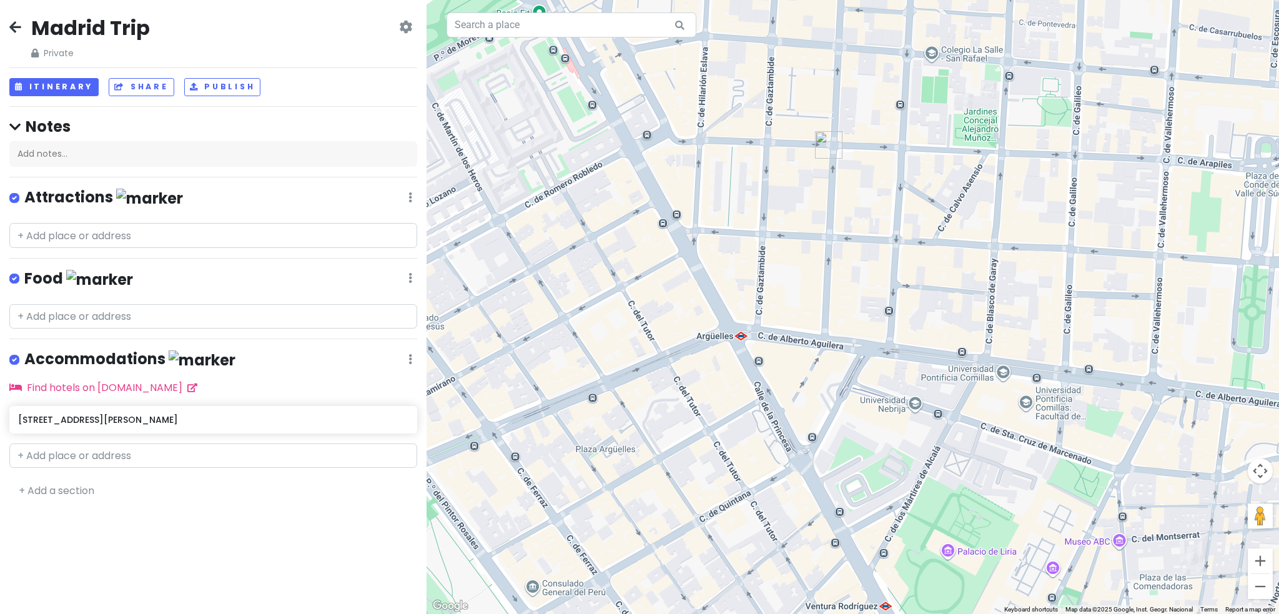
drag, startPoint x: 859, startPoint y: 363, endPoint x: 829, endPoint y: 244, distance: 123.6
click at [829, 244] on div at bounding box center [852, 307] width 852 height 614
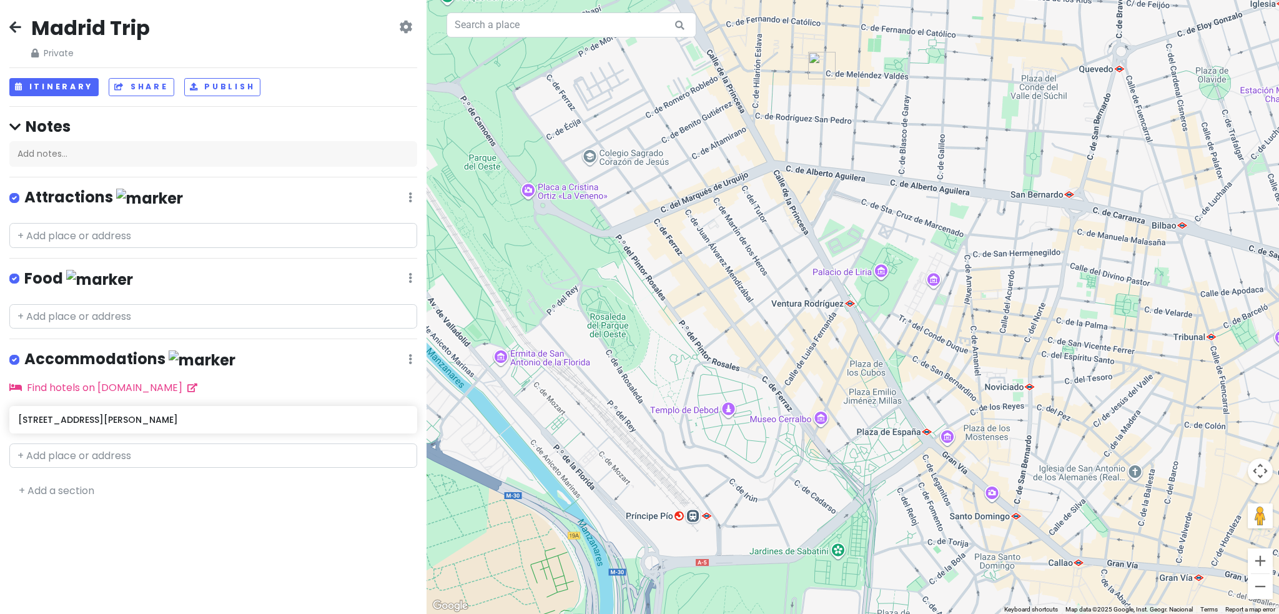
drag, startPoint x: 852, startPoint y: 397, endPoint x: 820, endPoint y: 203, distance: 196.8
click at [820, 203] on div at bounding box center [852, 307] width 852 height 614
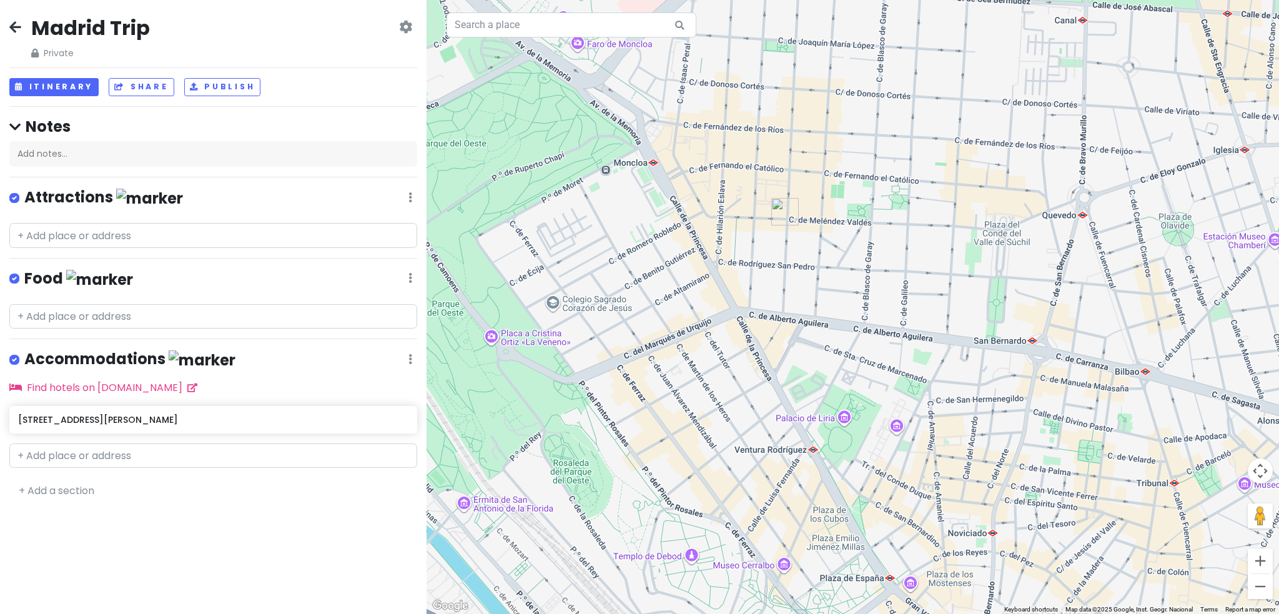
drag, startPoint x: 695, startPoint y: 447, endPoint x: 679, endPoint y: 643, distance: 196.7
click at [679, 613] on html "Madrid Trip Private Change Dates Make a Copy Delete Trip Go Pro ⚡️ Give Feedbac…" at bounding box center [639, 307] width 1279 height 614
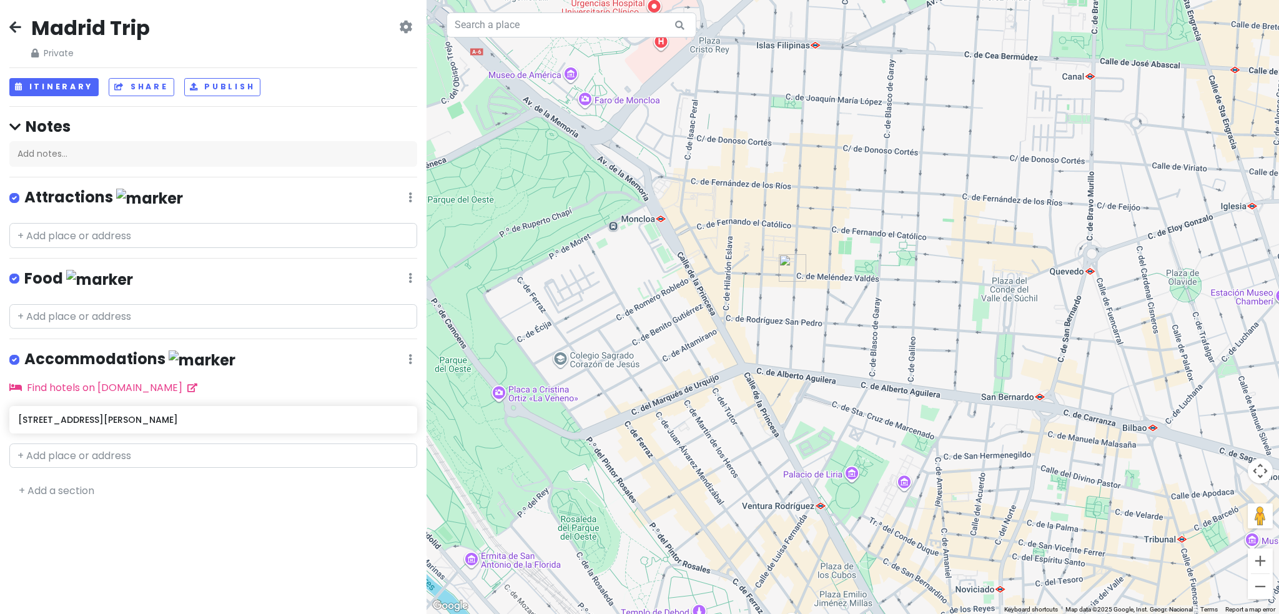
drag, startPoint x: 759, startPoint y: 324, endPoint x: 759, endPoint y: 406, distance: 82.4
click at [759, 406] on div at bounding box center [852, 307] width 852 height 614
click at [120, 320] on input "text" at bounding box center [213, 316] width 408 height 25
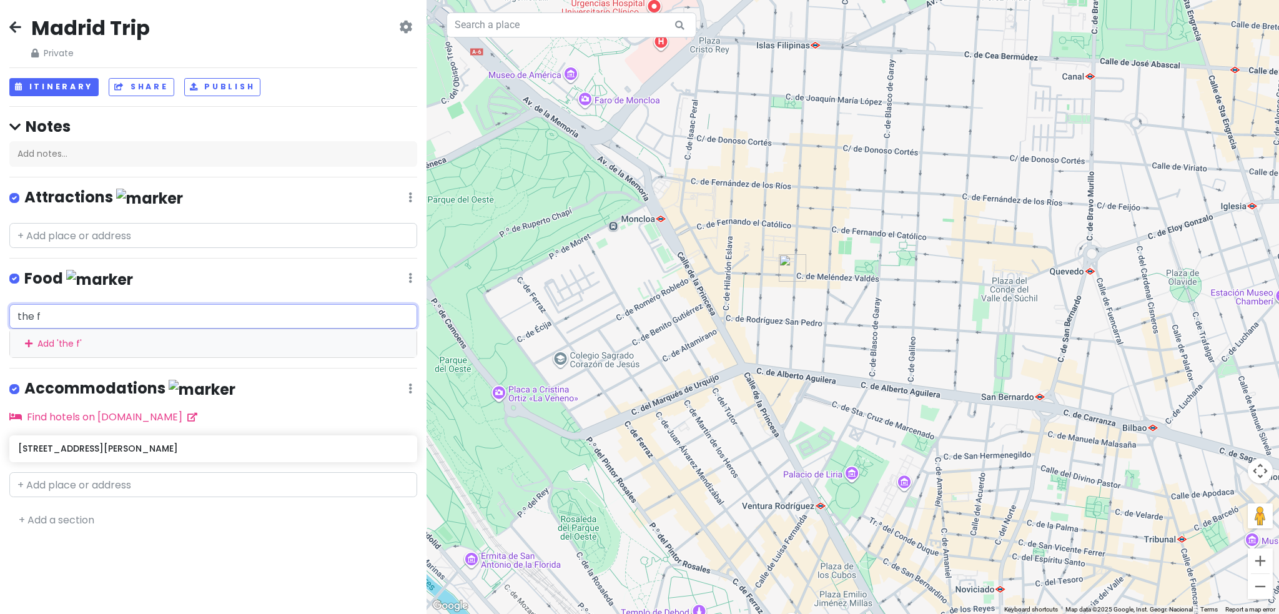
type input "the fi"
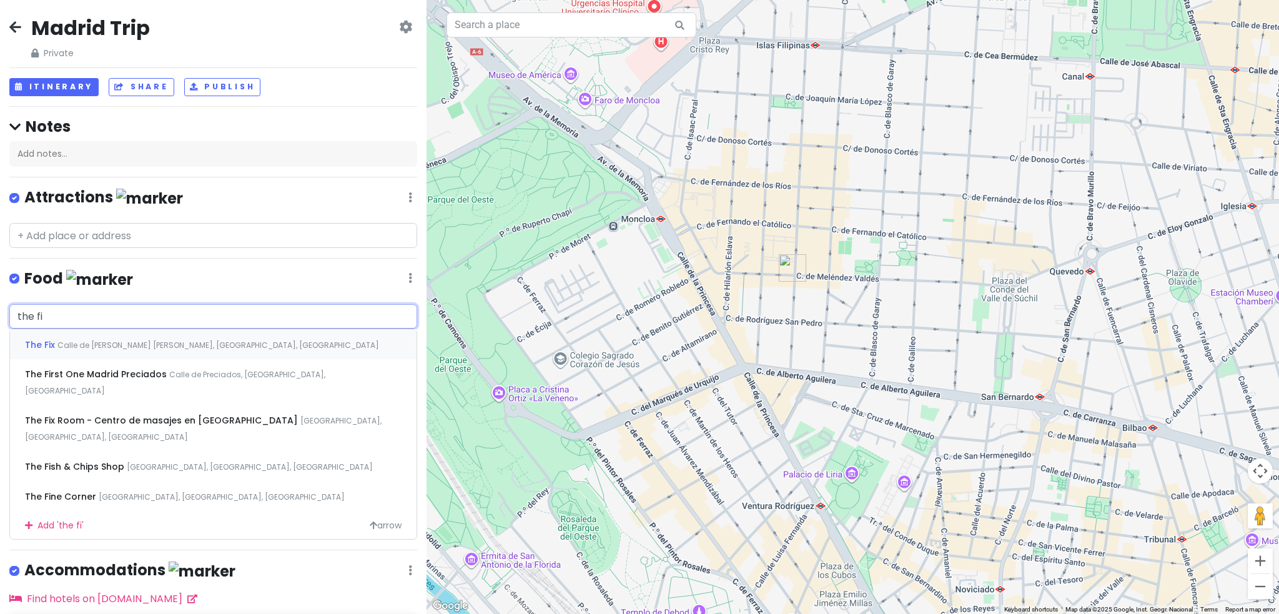
click at [219, 345] on div "The Fix Calle de [PERSON_NAME] [PERSON_NAME], [GEOGRAPHIC_DATA], [GEOGRAPHIC_DA…" at bounding box center [213, 344] width 406 height 30
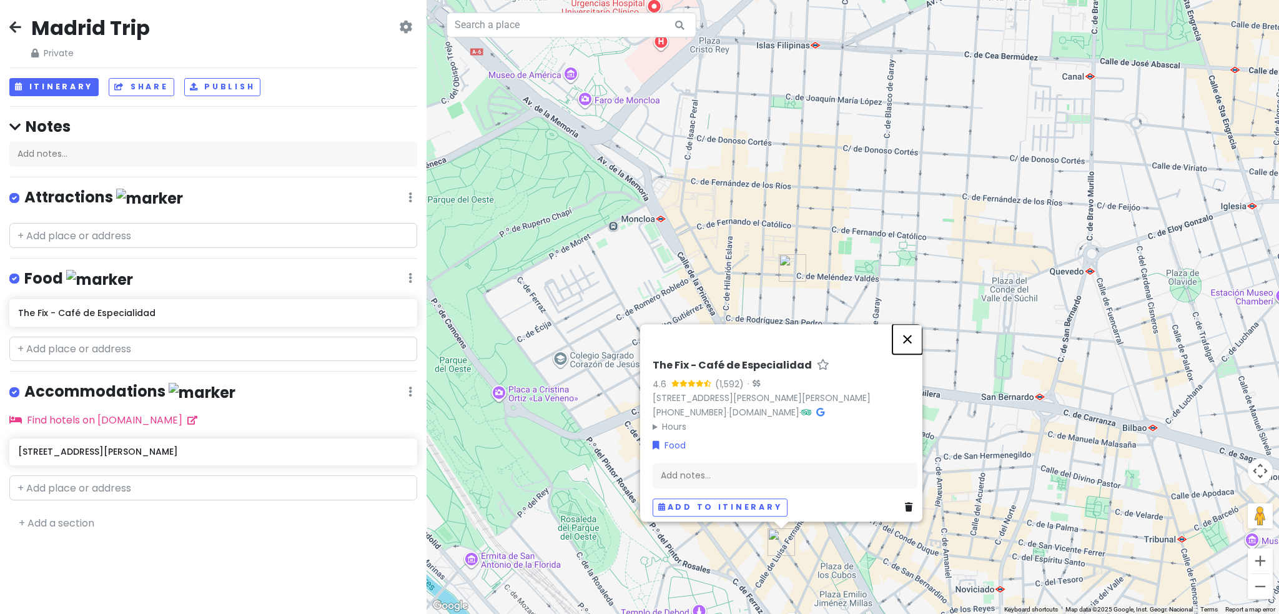
click at [915, 324] on button "Close" at bounding box center [907, 339] width 30 height 30
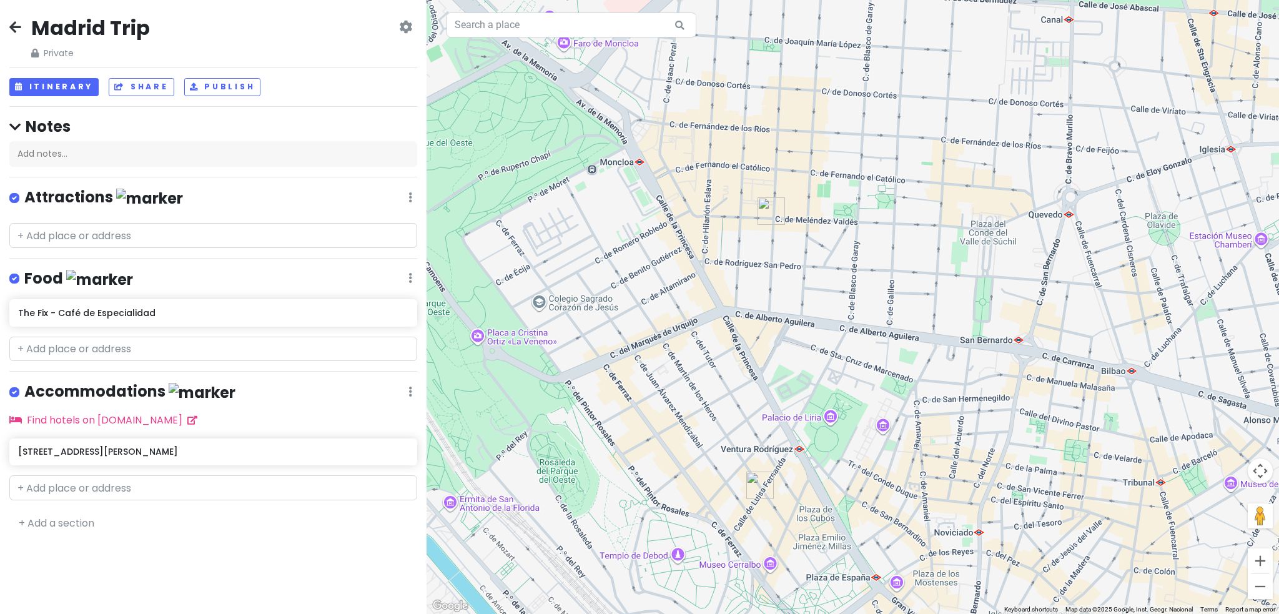
drag, startPoint x: 859, startPoint y: 518, endPoint x: 829, endPoint y: 450, distance: 74.0
click at [830, 453] on div at bounding box center [852, 307] width 852 height 614
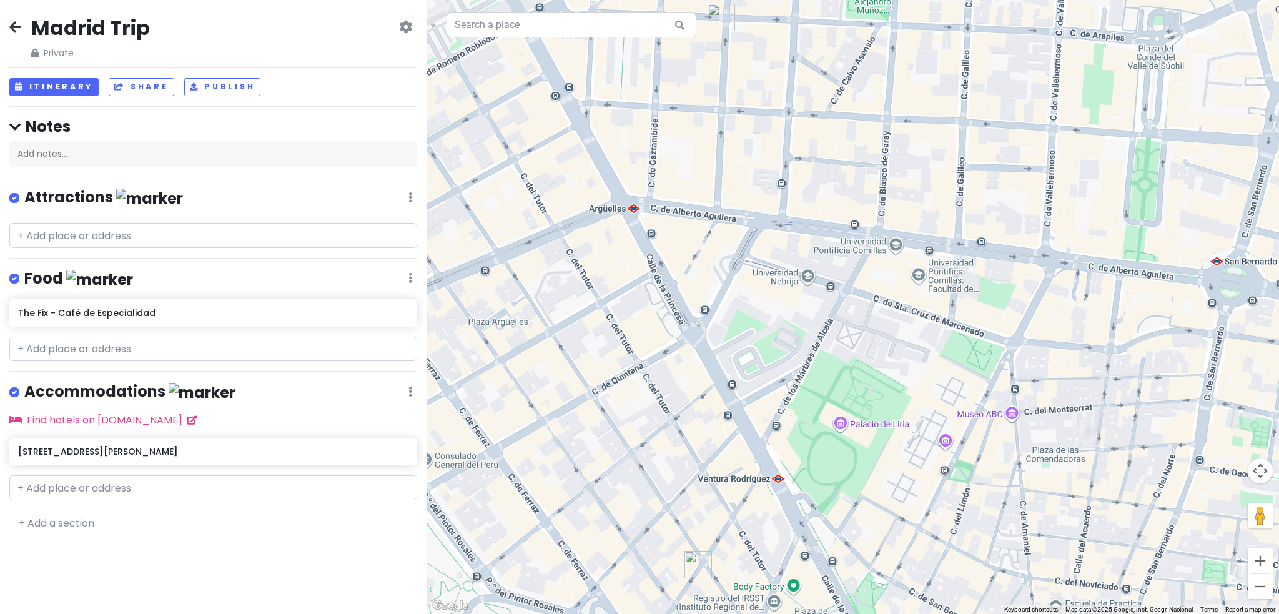
drag, startPoint x: 813, startPoint y: 459, endPoint x: 785, endPoint y: 456, distance: 28.3
click at [785, 456] on div at bounding box center [852, 307] width 852 height 614
click at [66, 147] on div "Add notes..." at bounding box center [213, 154] width 408 height 26
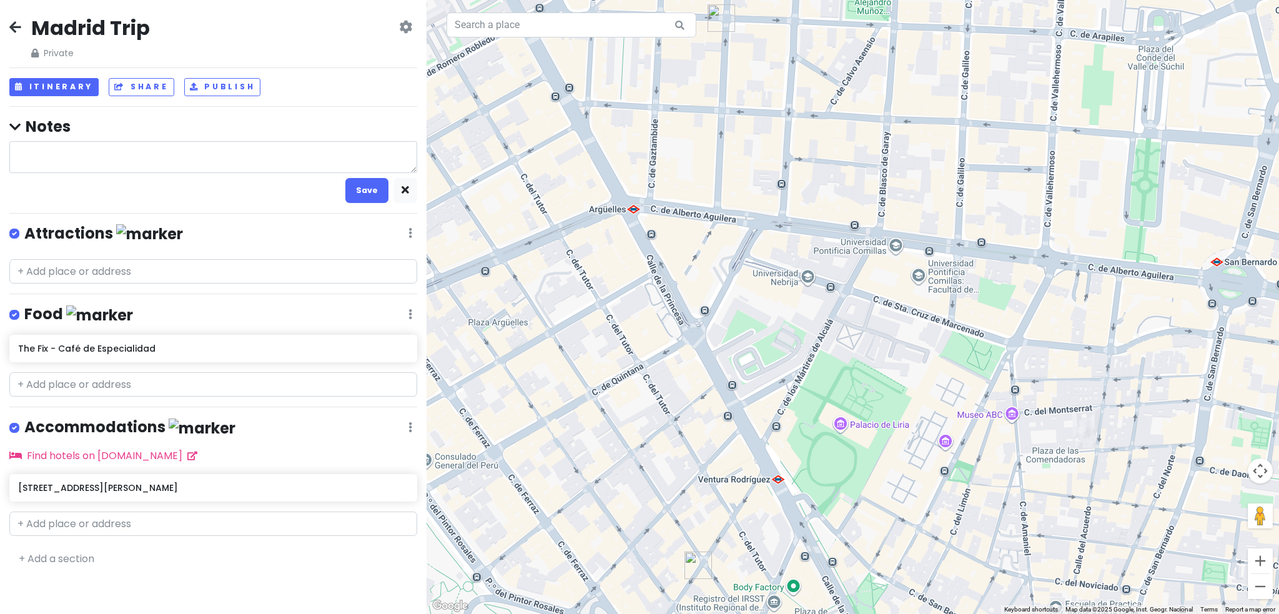
click at [66, 147] on textarea at bounding box center [213, 157] width 408 height 32
click at [62, 269] on div "Madrid Trip Private Change Dates Make a Copy Delete Trip Go Pro ⚡️ Give Feedbac…" at bounding box center [213, 307] width 426 height 614
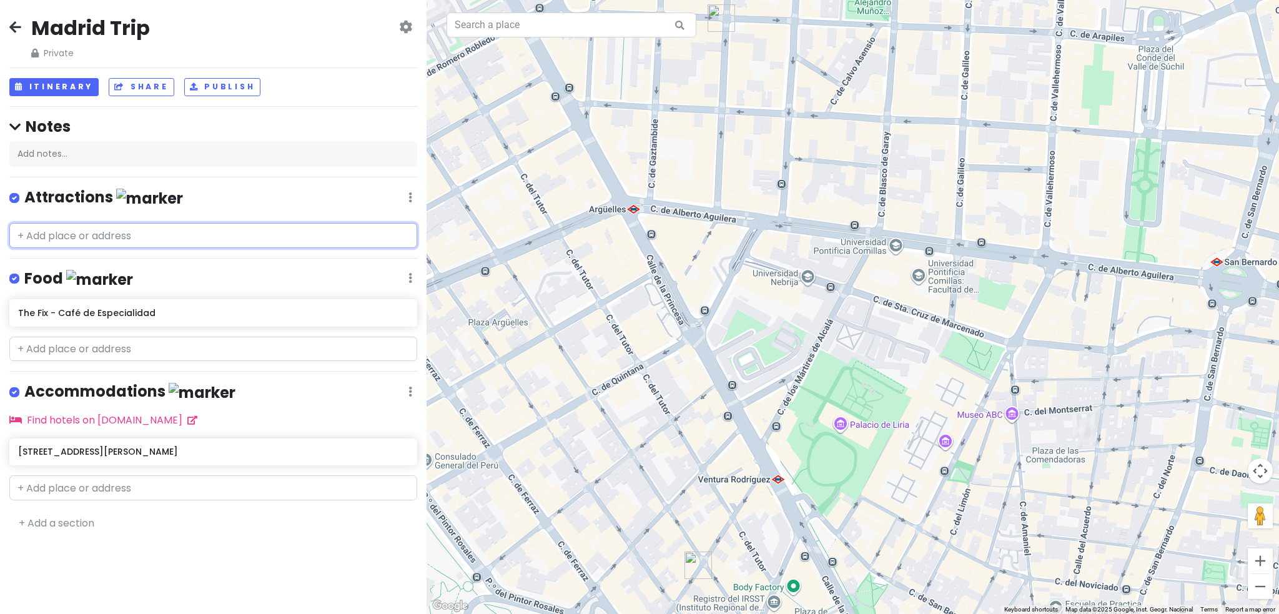
click at [78, 242] on input "text" at bounding box center [213, 235] width 408 height 25
click at [179, 315] on h6 "The Fix - Café de Especialidad" at bounding box center [208, 312] width 381 height 11
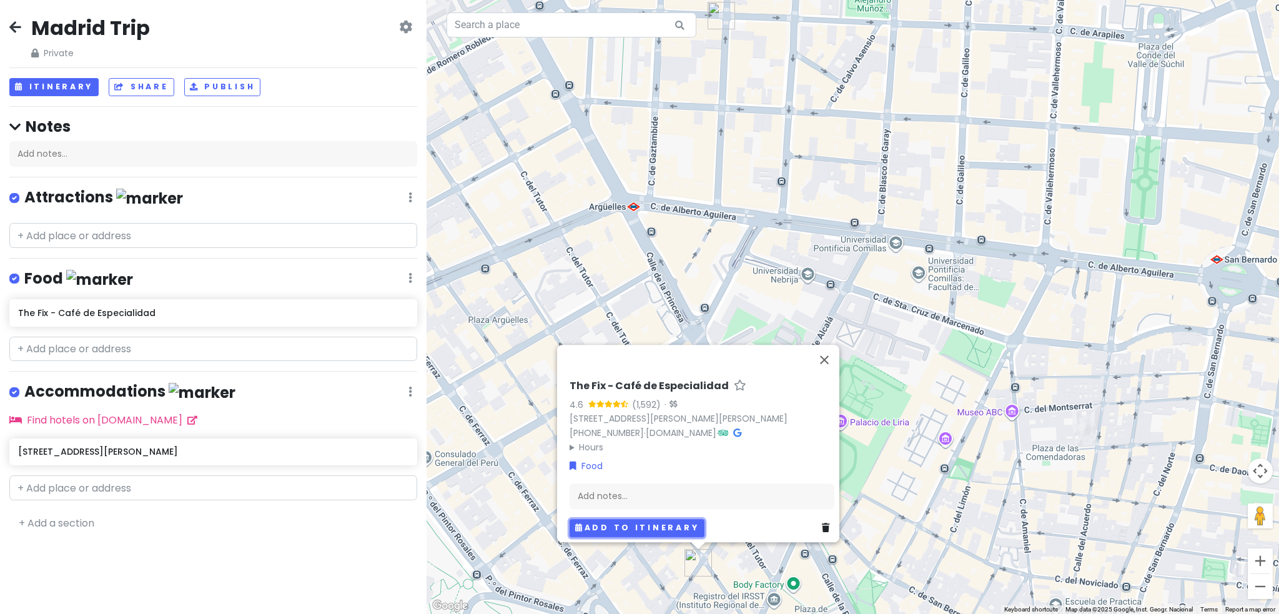
click at [634, 519] on button "Add to itinerary" at bounding box center [636, 528] width 135 height 18
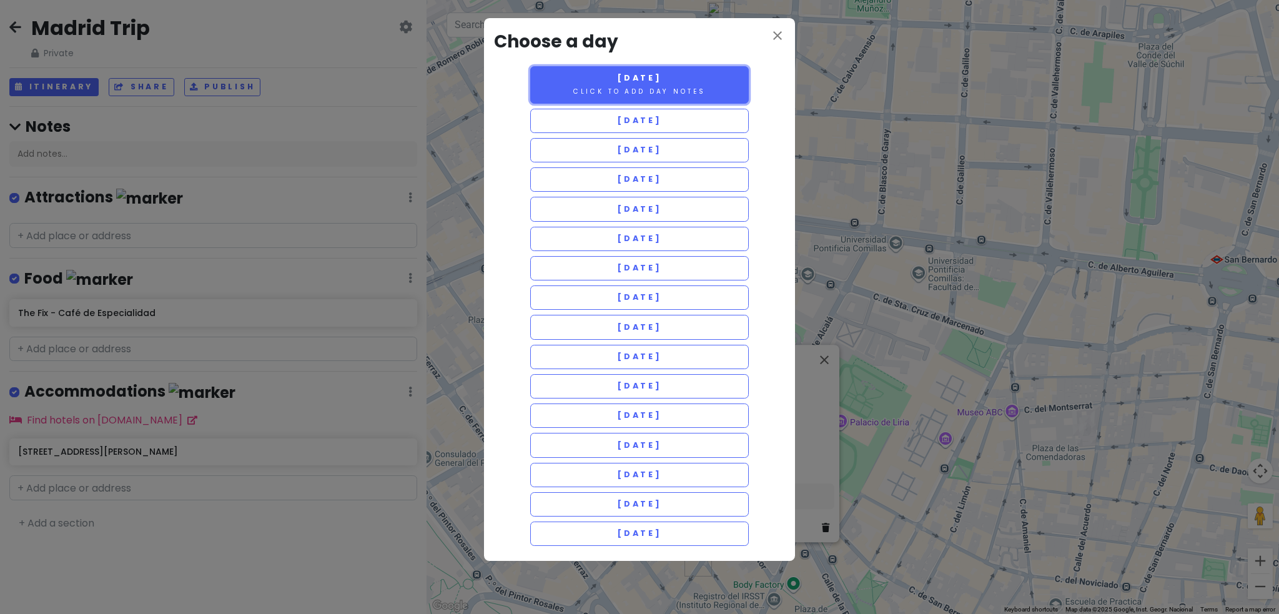
click at [677, 86] on button "[DATE] Click to add day notes" at bounding box center [639, 84] width 219 height 37
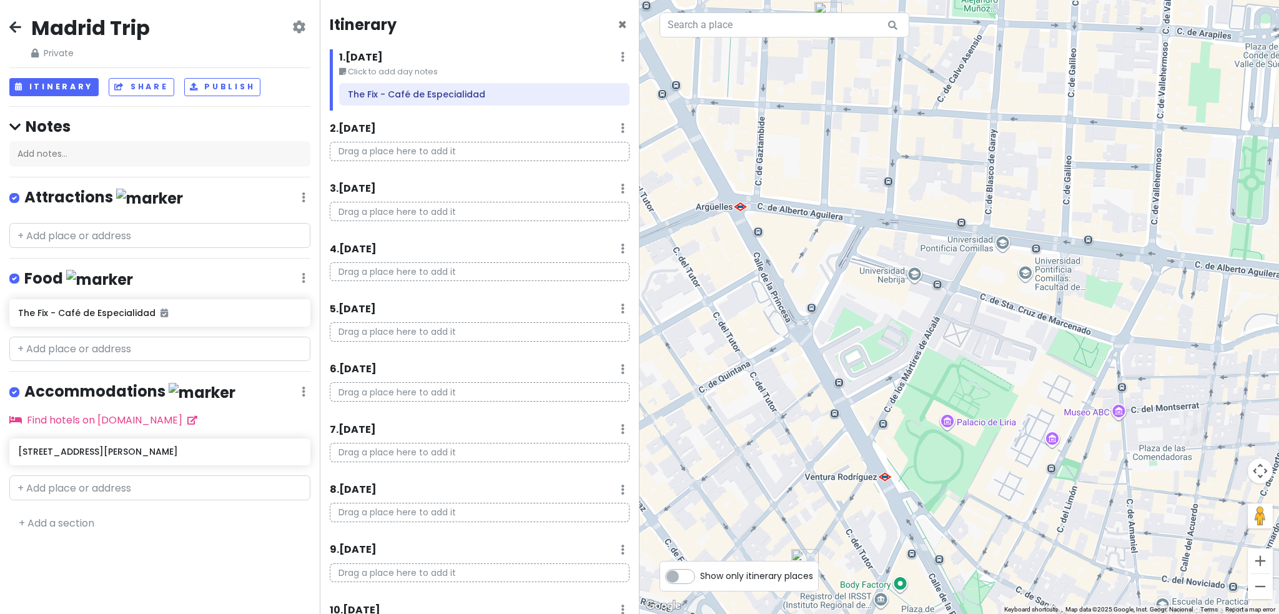
click at [388, 70] on small "Click to add day notes" at bounding box center [484, 72] width 290 height 12
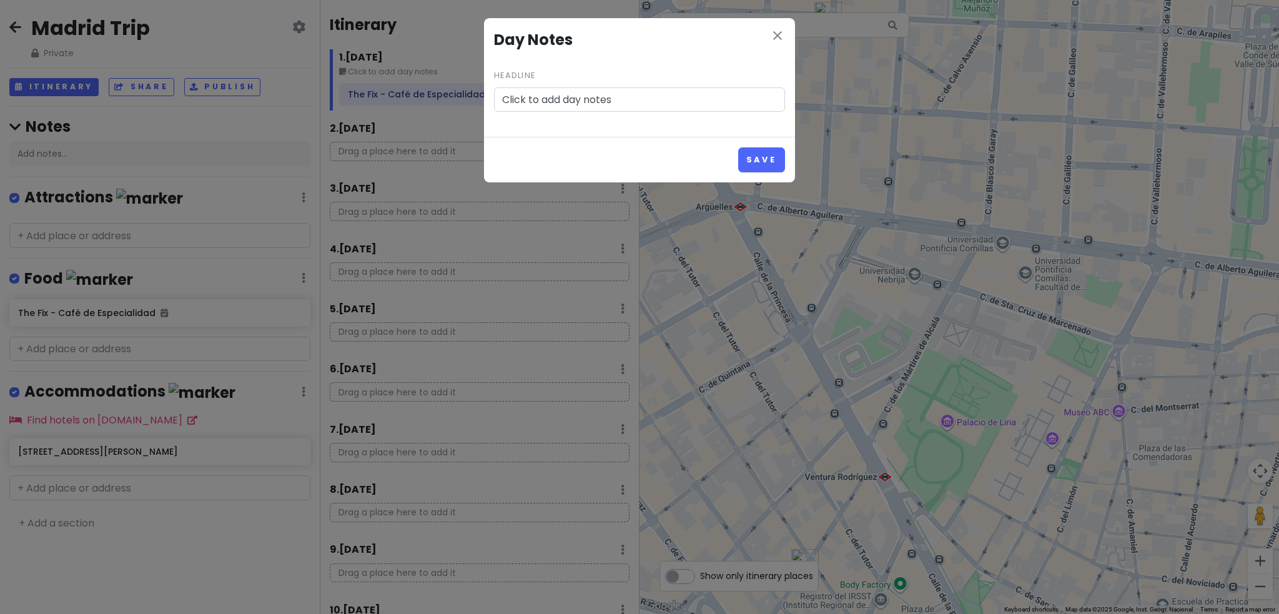
click at [551, 94] on input "Click to add day notes" at bounding box center [639, 99] width 291 height 25
click at [770, 39] on icon "close" at bounding box center [777, 35] width 15 height 15
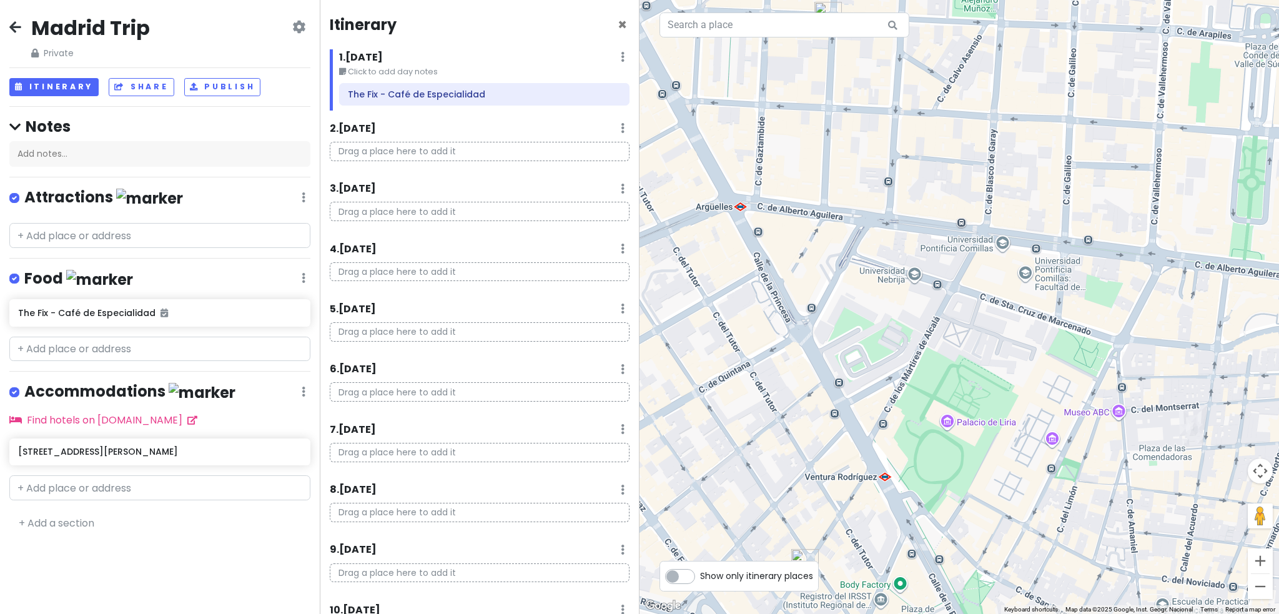
click at [621, 61] on icon at bounding box center [623, 57] width 4 height 10
click at [536, 55] on div "1 . [DATE] Edit Day Notes Delete Day" at bounding box center [484, 59] width 290 height 21
click at [617, 22] on span "×" at bounding box center [621, 24] width 9 height 21
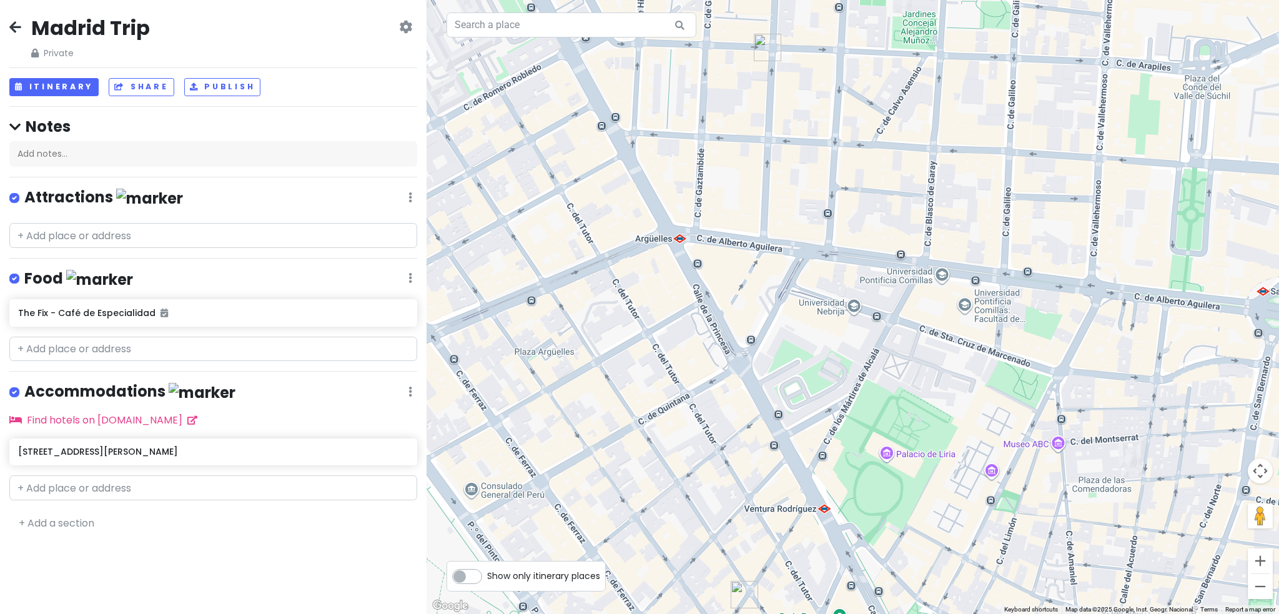
drag, startPoint x: 809, startPoint y: 449, endPoint x: 855, endPoint y: 466, distance: 49.4
click at [855, 466] on div at bounding box center [852, 307] width 852 height 614
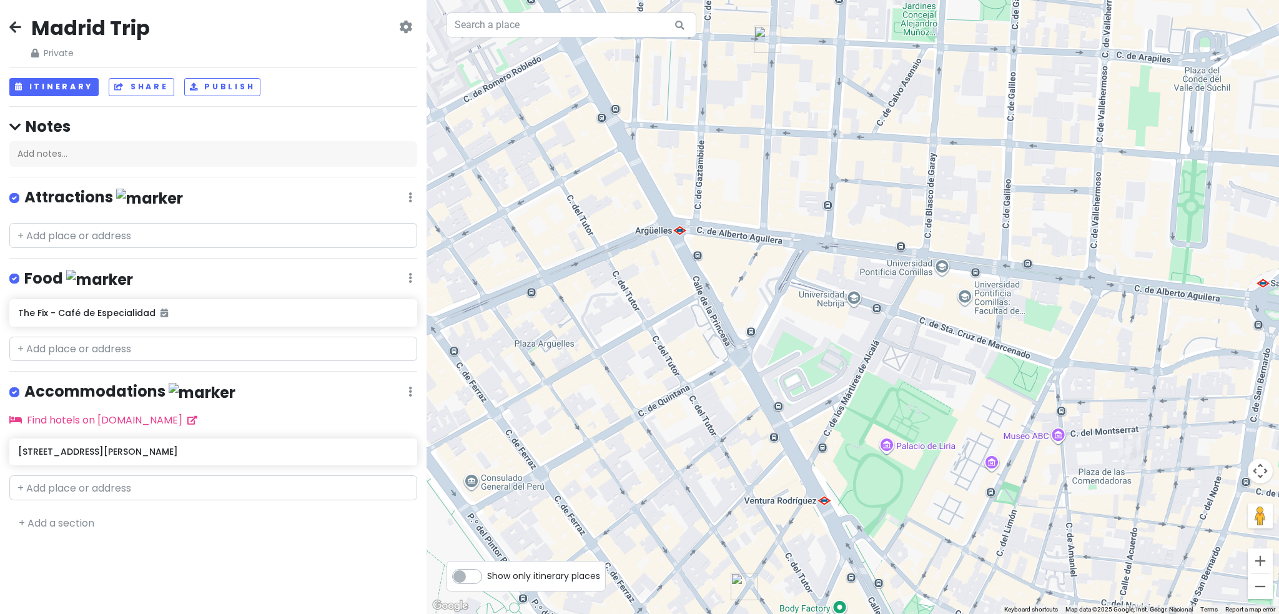
click at [660, 234] on div at bounding box center [852, 307] width 852 height 614
click at [686, 232] on div at bounding box center [852, 307] width 852 height 614
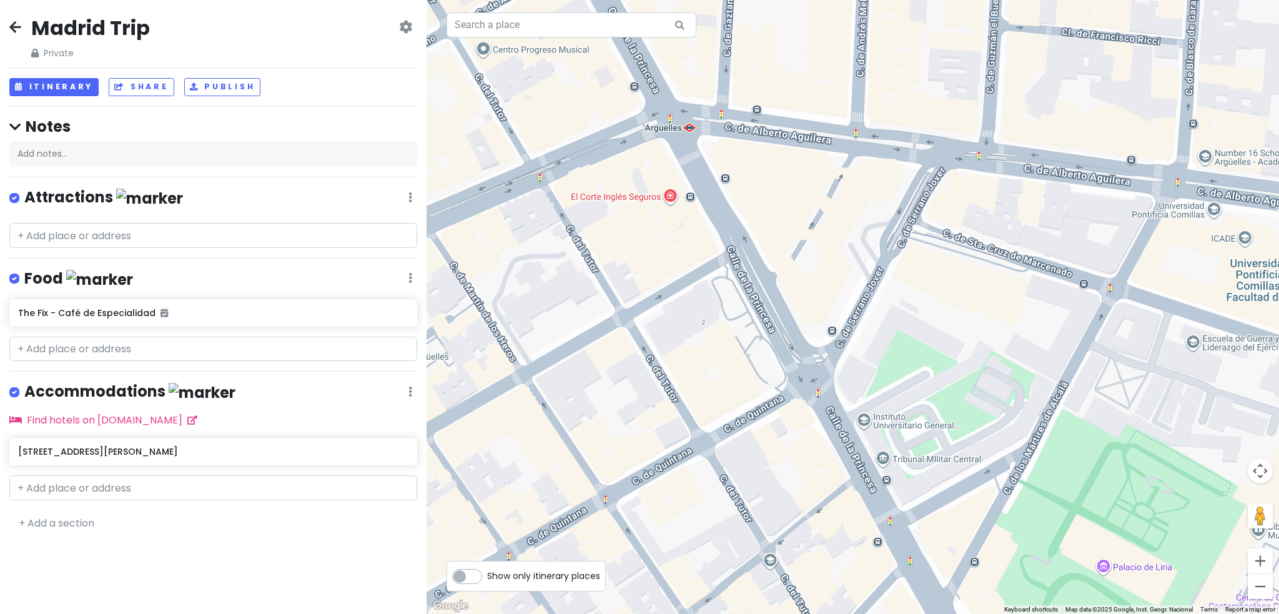
drag, startPoint x: 822, startPoint y: 425, endPoint x: 800, endPoint y: 335, distance: 93.1
click at [800, 335] on div at bounding box center [852, 307] width 852 height 614
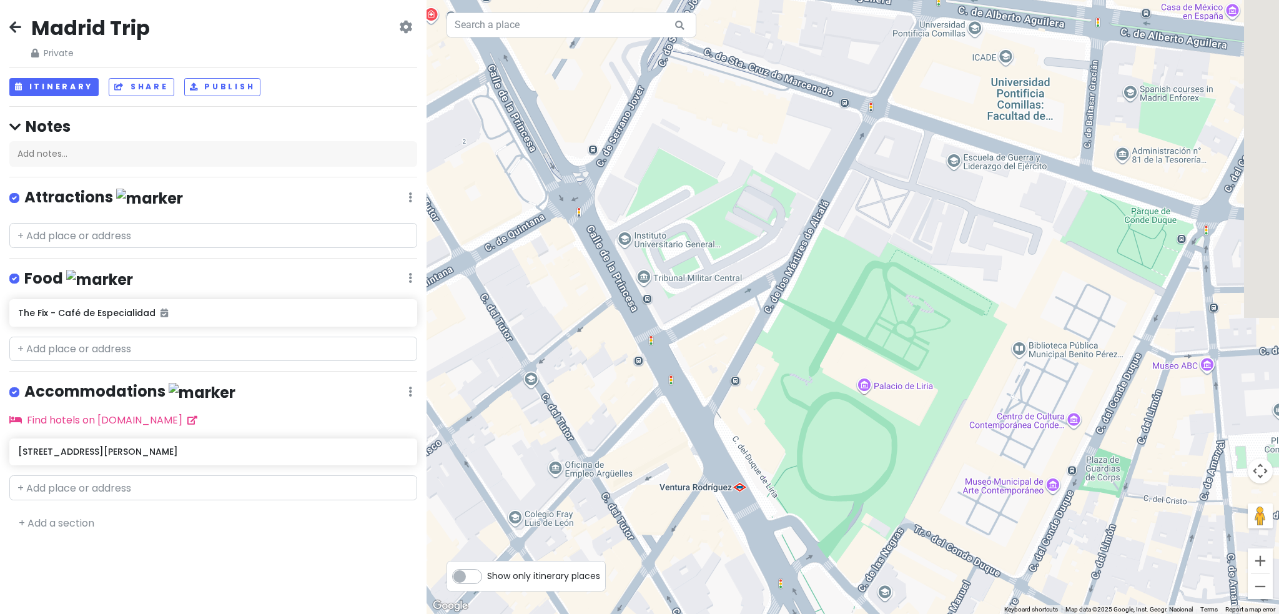
drag, startPoint x: 1047, startPoint y: 432, endPoint x: 730, endPoint y: 216, distance: 383.8
click at [732, 217] on div at bounding box center [852, 307] width 852 height 614
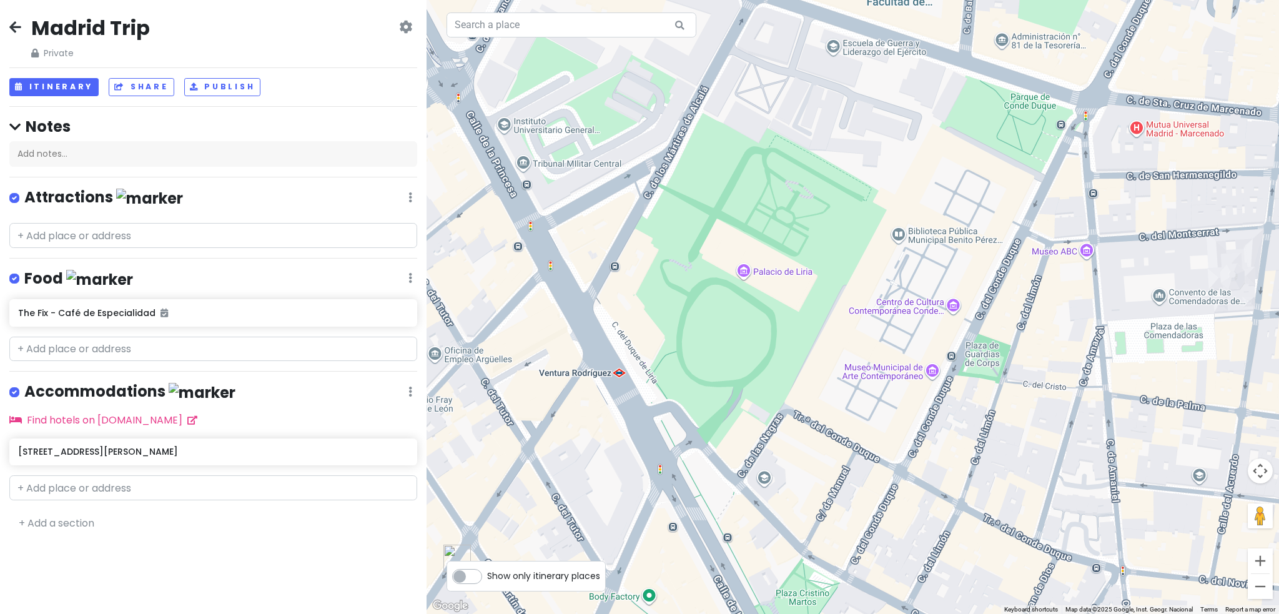
drag, startPoint x: 937, startPoint y: 355, endPoint x: 983, endPoint y: 258, distance: 107.5
click at [982, 258] on div at bounding box center [852, 307] width 852 height 614
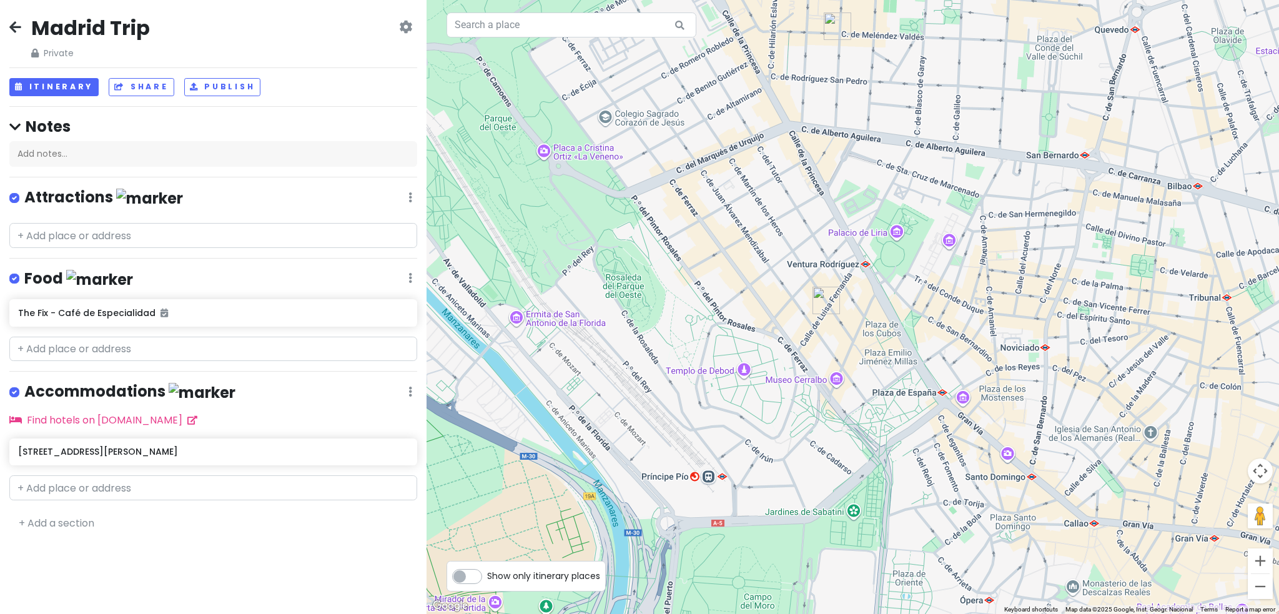
drag, startPoint x: 926, startPoint y: 345, endPoint x: 1050, endPoint y: 348, distance: 124.3
click at [1050, 348] on div at bounding box center [852, 307] width 852 height 614
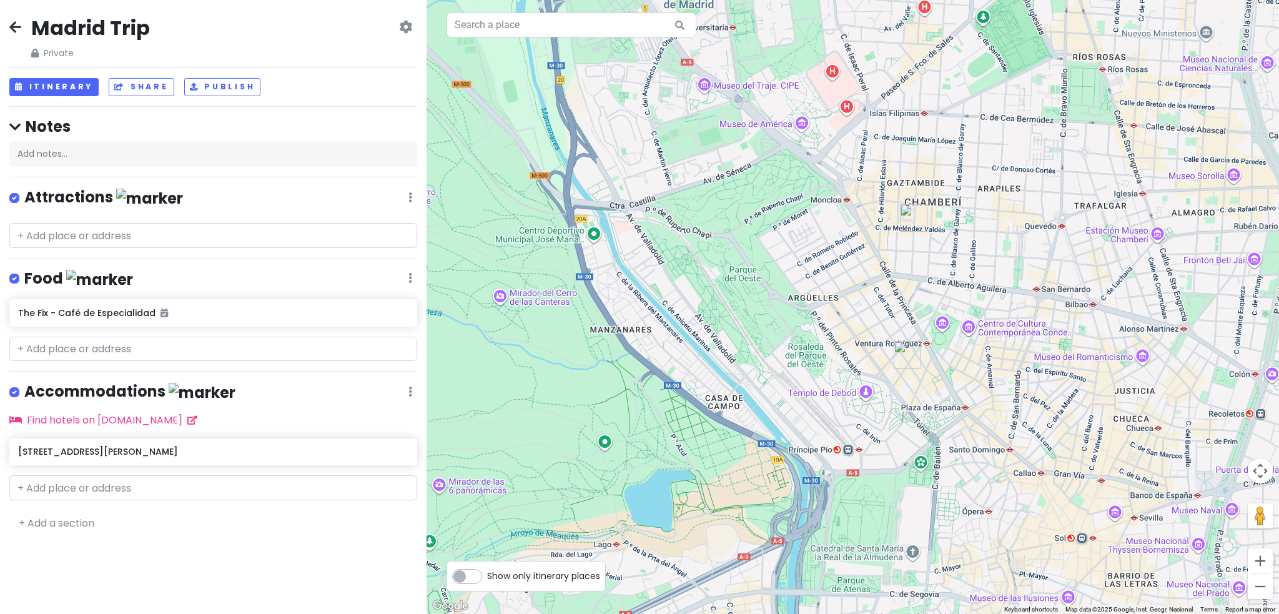
click at [13, 22] on icon at bounding box center [15, 27] width 12 height 10
